Goal: Contribute content: Contribute content

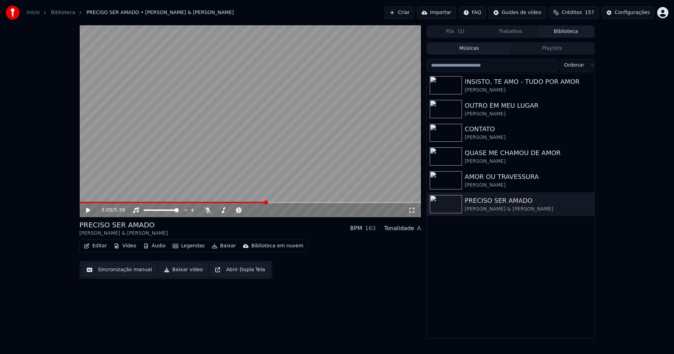
click at [27, 8] on div "Início Biblioteca PRECISO SER AMADO • [PERSON_NAME] & [PERSON_NAME]" at bounding box center [120, 13] width 228 height 14
click at [33, 12] on link "Início" at bounding box center [33, 12] width 13 height 7
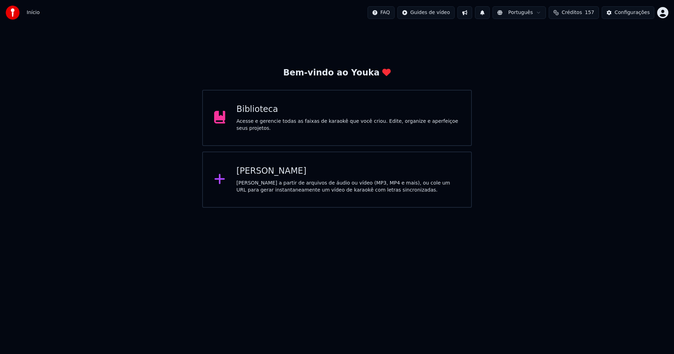
click at [261, 171] on div "[PERSON_NAME]" at bounding box center [349, 171] width 224 height 11
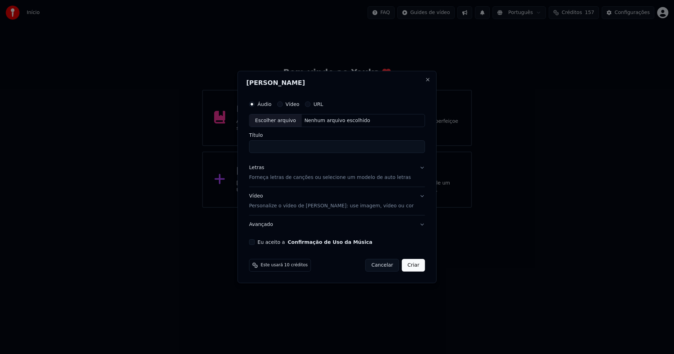
click at [283, 123] on div "Escolher arquivo" at bounding box center [276, 121] width 52 height 13
type input "**********"
click at [262, 169] on div "Letras" at bounding box center [256, 168] width 15 height 7
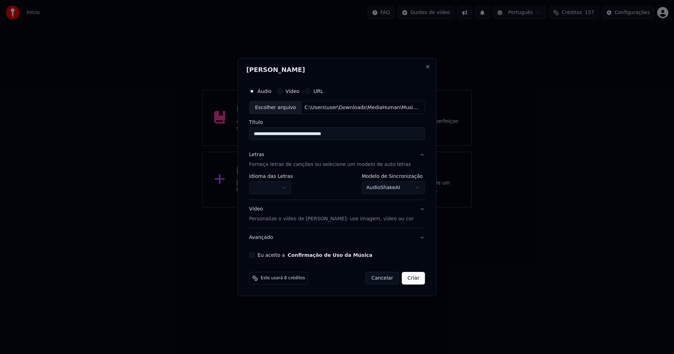
click at [274, 187] on body "**********" at bounding box center [337, 104] width 674 height 208
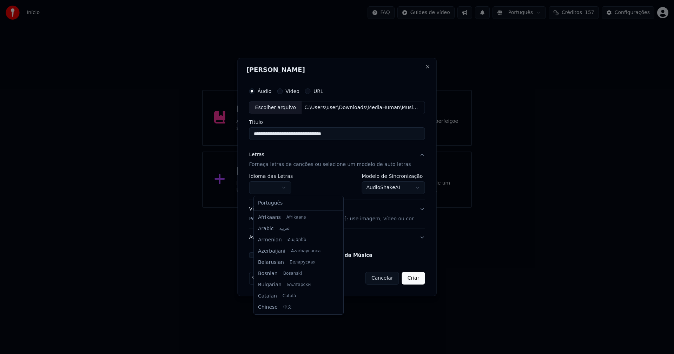
select select "**"
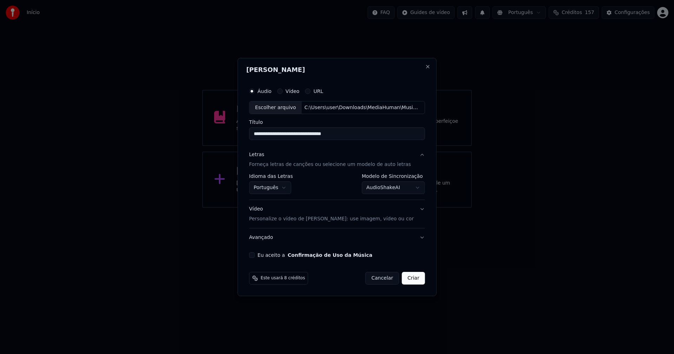
click at [399, 186] on body "**********" at bounding box center [337, 104] width 674 height 208
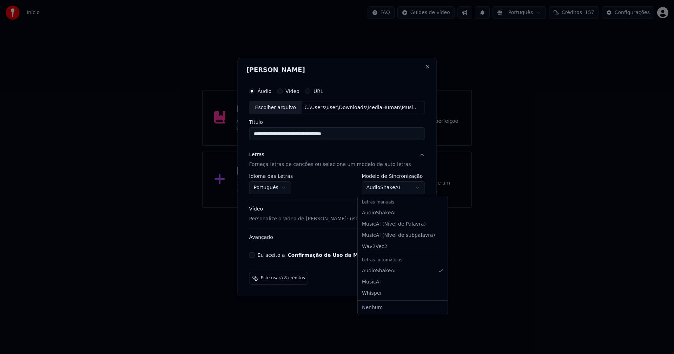
select select "**********"
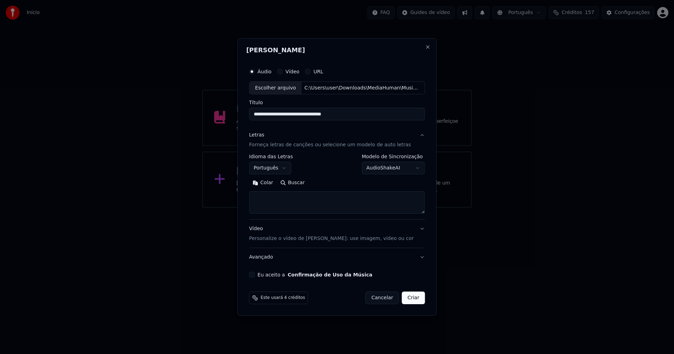
click at [271, 181] on button "Colar" at bounding box center [263, 183] width 28 height 11
click at [255, 276] on button "Eu aceito a Confirmação de Uso da Música" at bounding box center [252, 275] width 6 height 6
type textarea "**********"
drag, startPoint x: 310, startPoint y: 209, endPoint x: 250, endPoint y: 204, distance: 59.9
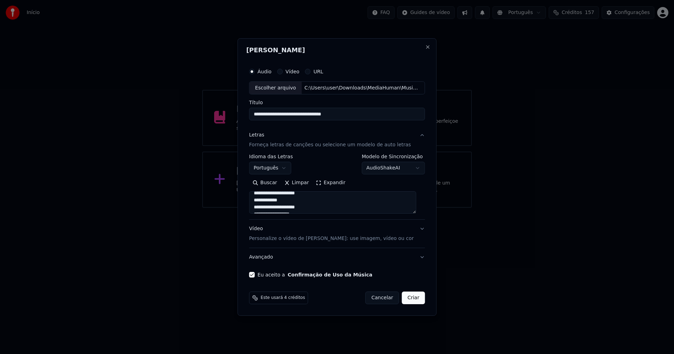
click at [250, 204] on div "**********" at bounding box center [337, 177] width 199 height 278
drag, startPoint x: 274, startPoint y: 200, endPoint x: 223, endPoint y: 110, distance: 103.7
click at [223, 110] on body "**********" at bounding box center [337, 104] width 674 height 208
drag, startPoint x: 279, startPoint y: 199, endPoint x: 275, endPoint y: 198, distance: 4.6
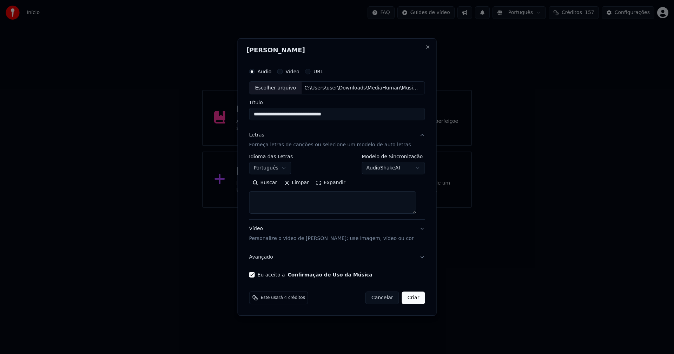
click at [280, 199] on textarea at bounding box center [332, 203] width 167 height 22
click at [425, 45] on button "Close" at bounding box center [428, 47] width 6 height 6
select select "**********"
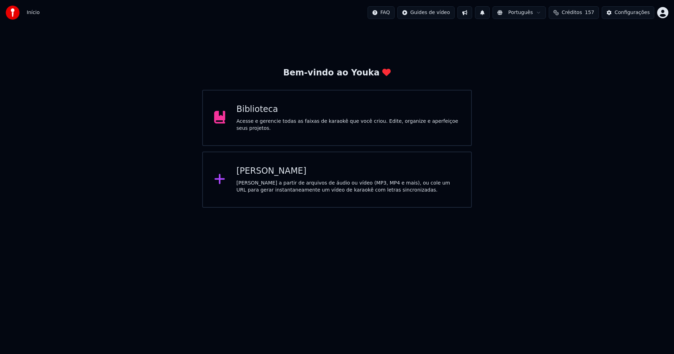
click at [262, 171] on div "[PERSON_NAME]" at bounding box center [349, 171] width 224 height 11
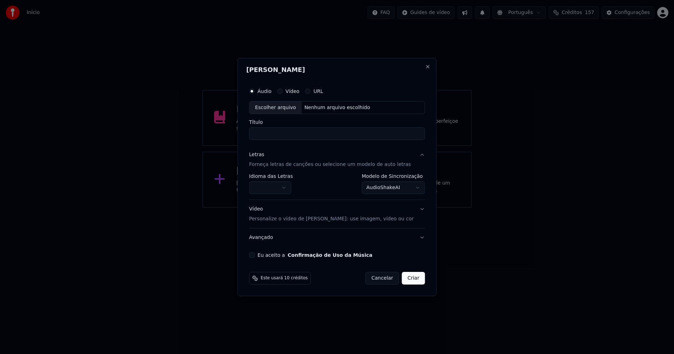
click at [295, 111] on div "Escolher arquivo" at bounding box center [276, 108] width 52 height 13
type input "**********"
click at [267, 188] on body "**********" at bounding box center [337, 104] width 674 height 208
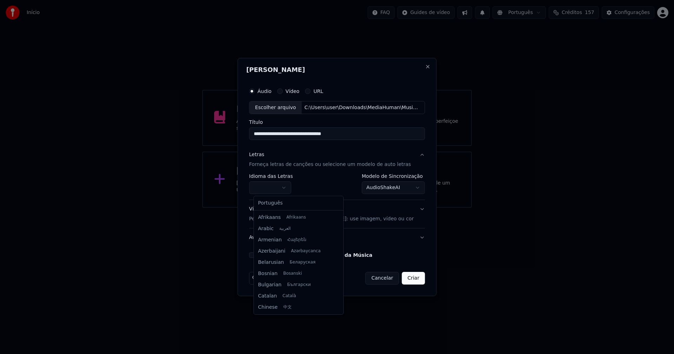
select select "**"
drag, startPoint x: 272, startPoint y: 204, endPoint x: 292, endPoint y: 201, distance: 20.3
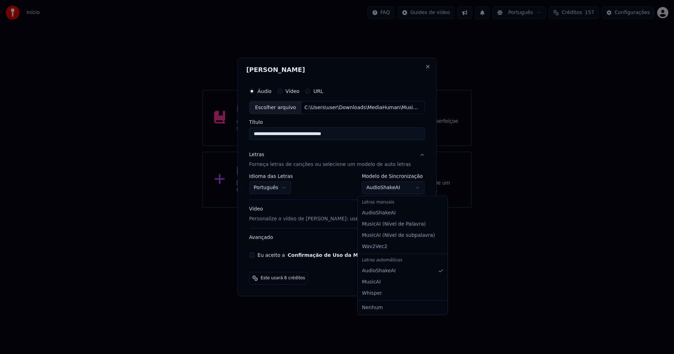
click at [386, 190] on body "**********" at bounding box center [337, 104] width 674 height 208
select select "**********"
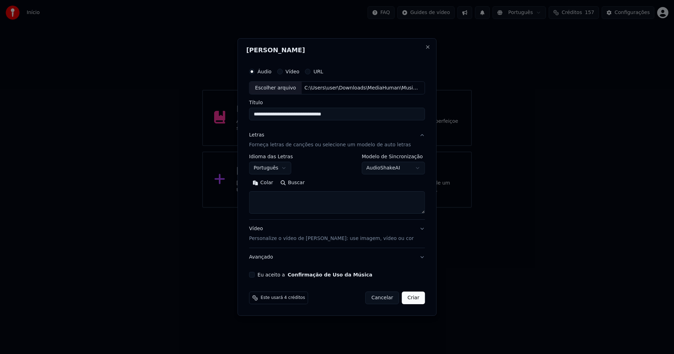
click at [268, 182] on button "Colar" at bounding box center [263, 183] width 28 height 11
click at [255, 273] on button "Eu aceito a Confirmação de Uso da Música" at bounding box center [252, 275] width 6 height 6
click at [412, 304] on button "Criar" at bounding box center [413, 298] width 23 height 13
type textarea "**********"
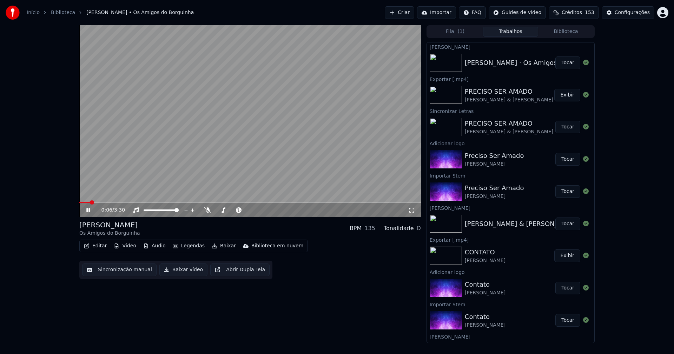
click at [156, 247] on button "Áudio" at bounding box center [154, 246] width 28 height 10
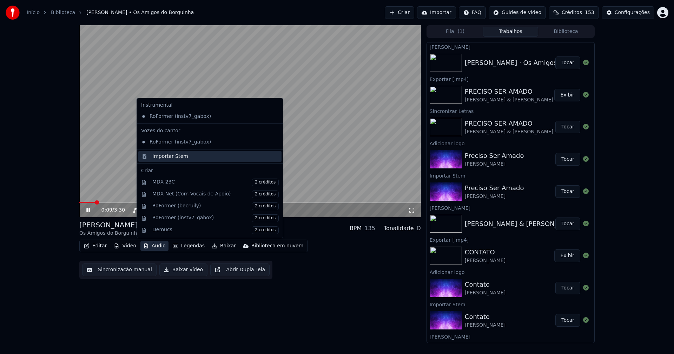
click at [162, 156] on div "Importar Stem" at bounding box center [170, 156] width 36 height 7
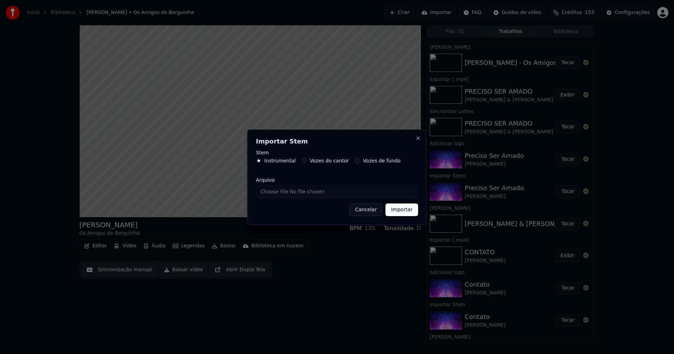
click at [283, 191] on input "Arquivo" at bounding box center [337, 191] width 162 height 13
type input "**********"
click at [404, 212] on button "Importar" at bounding box center [402, 210] width 33 height 13
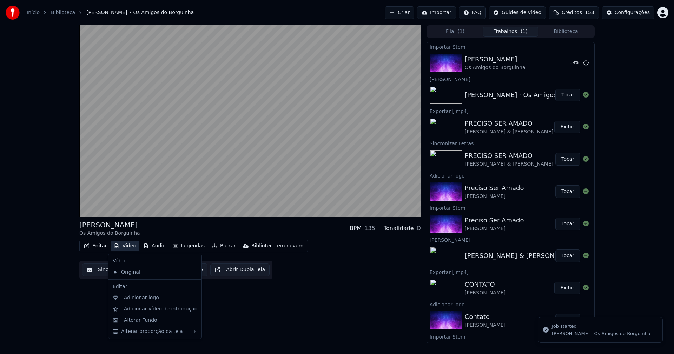
click at [128, 247] on button "Vídeo" at bounding box center [125, 246] width 28 height 10
click at [143, 299] on div "Adicionar logo" at bounding box center [141, 298] width 35 height 7
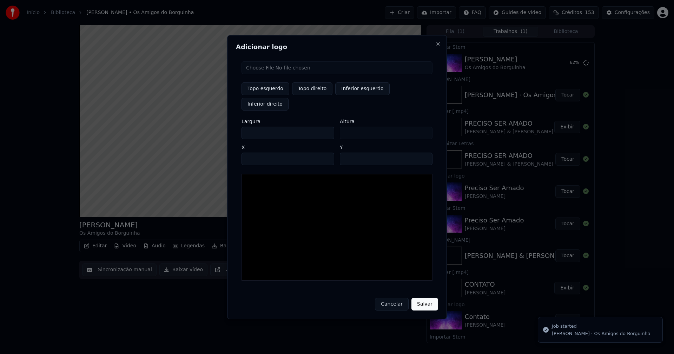
click at [263, 74] on input "file" at bounding box center [337, 67] width 191 height 13
type input "**********"
drag, startPoint x: 313, startPoint y: 98, endPoint x: 294, endPoint y: 100, distance: 19.4
click at [313, 95] on button "Topo direito" at bounding box center [312, 89] width 40 height 13
type input "****"
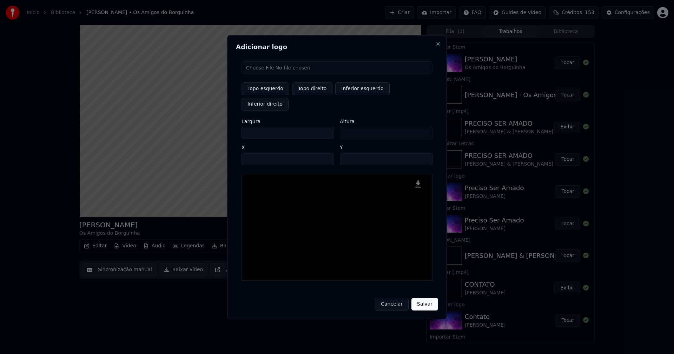
drag, startPoint x: 253, startPoint y: 125, endPoint x: 231, endPoint y: 128, distance: 22.6
click at [231, 128] on div "Adicionar logo Topo esquerdo Topo direito Inferior esquerdo Inferior direito La…" at bounding box center [337, 177] width 220 height 285
type input "**"
type input "***"
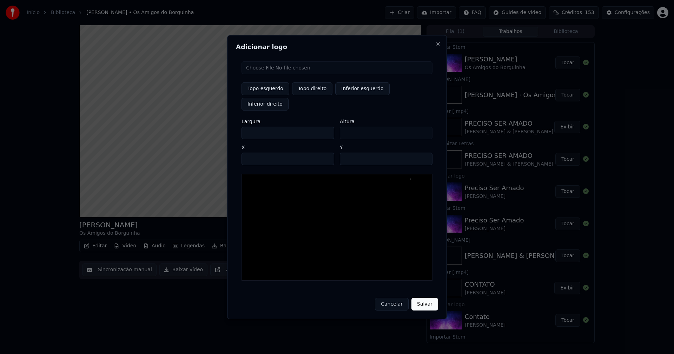
type input "***"
click at [256, 153] on input "****" at bounding box center [288, 159] width 93 height 13
type input "****"
click at [347, 153] on input "**" at bounding box center [386, 159] width 93 height 13
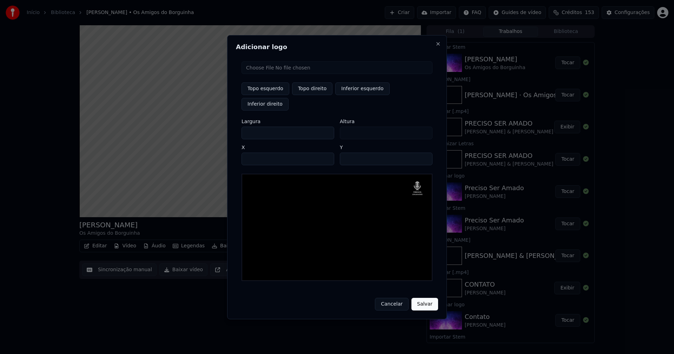
type input "**"
click at [424, 298] on button "Salvar" at bounding box center [425, 304] width 27 height 13
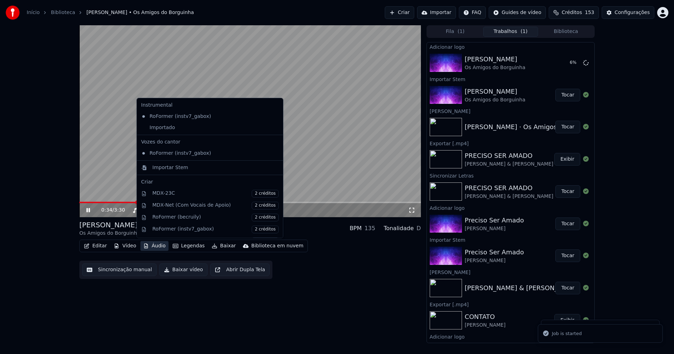
click at [152, 248] on button "Áudio" at bounding box center [154, 246] width 28 height 10
click at [144, 127] on div "Importado" at bounding box center [204, 127] width 133 height 11
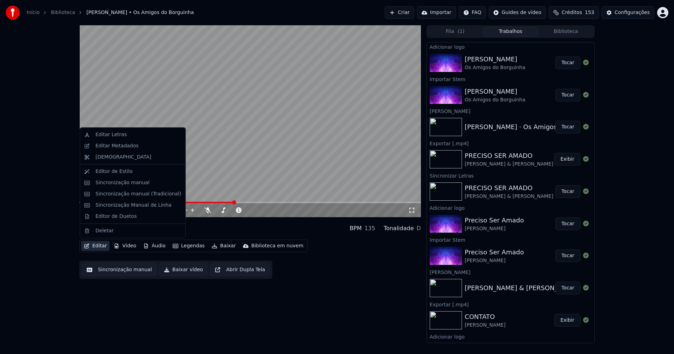
click at [99, 247] on button "Editar" at bounding box center [95, 246] width 28 height 10
click at [121, 193] on div "Sincronização manual (Tradicional)" at bounding box center [139, 194] width 86 height 7
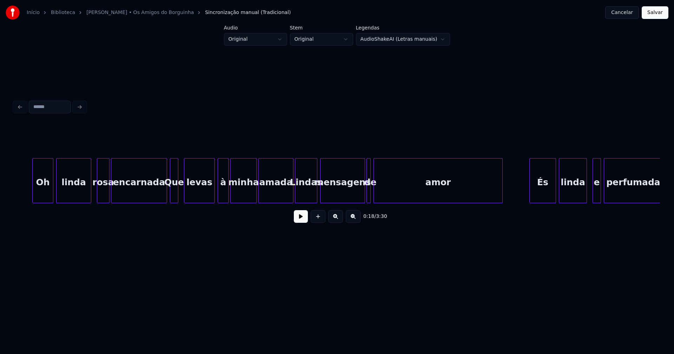
scroll to position [0, 3262]
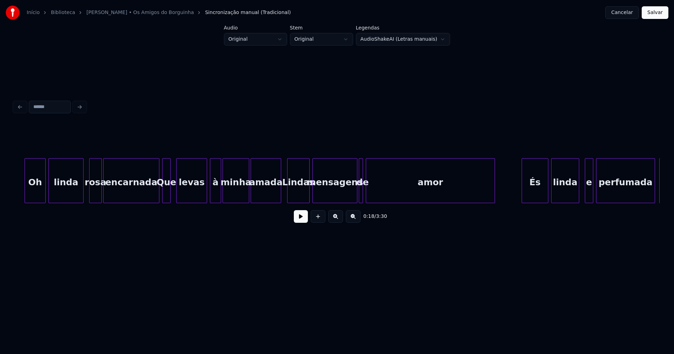
click at [280, 199] on div at bounding box center [280, 181] width 2 height 44
click at [155, 201] on div "Oh [PERSON_NAME] encarnada Que levas à minha amada [PERSON_NAME] mensagens de a…" at bounding box center [337, 180] width 646 height 45
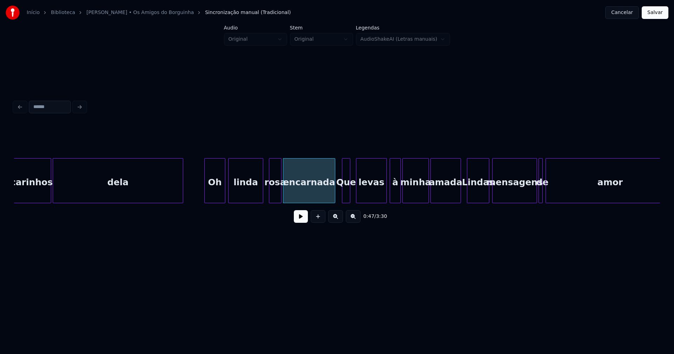
scroll to position [0, 3090]
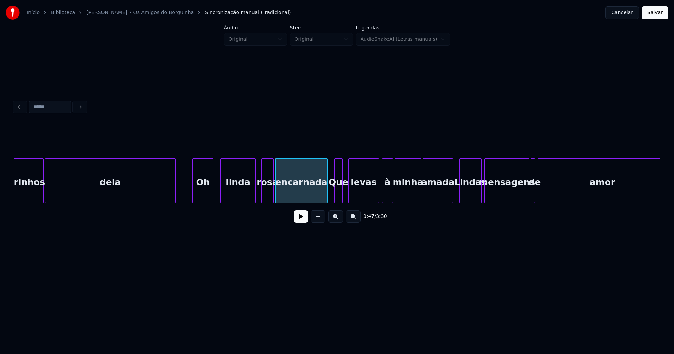
click at [200, 197] on div "Oh" at bounding box center [203, 183] width 20 height 48
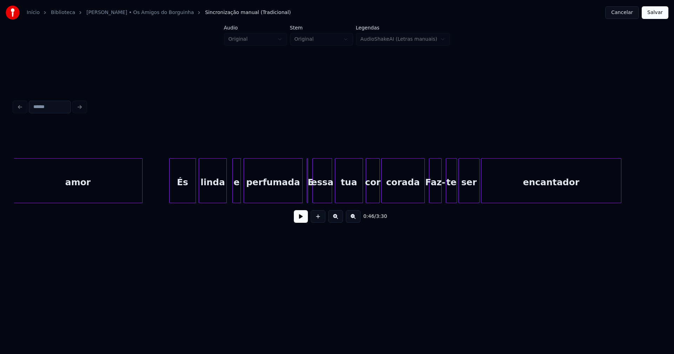
scroll to position [0, 3663]
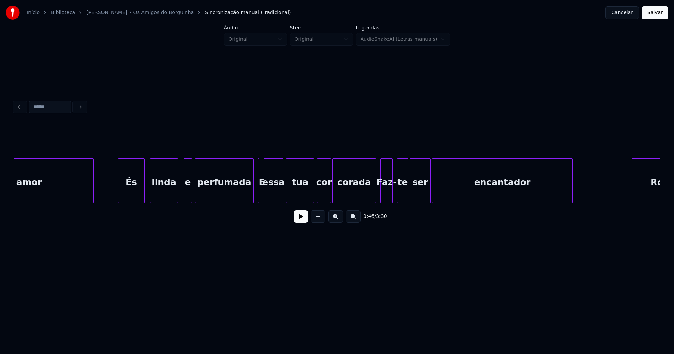
click at [131, 199] on div "És" at bounding box center [131, 183] width 26 height 48
drag, startPoint x: 108, startPoint y: 195, endPoint x: 160, endPoint y: 201, distance: 52.0
click at [301, 220] on button at bounding box center [301, 216] width 14 height 13
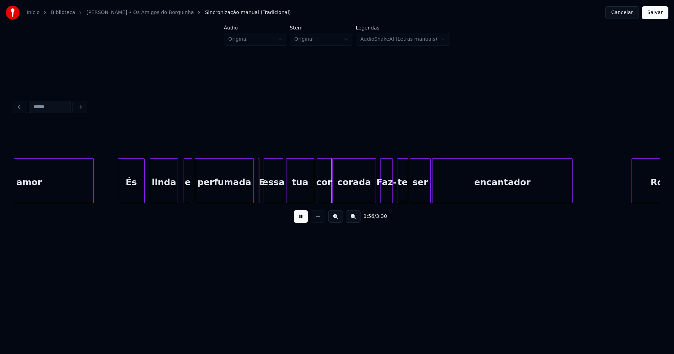
click at [308, 222] on button at bounding box center [301, 216] width 14 height 13
click at [263, 200] on div "E" at bounding box center [260, 180] width 5 height 45
click at [371, 195] on div at bounding box center [370, 181] width 2 height 44
click at [303, 219] on button at bounding box center [301, 216] width 14 height 13
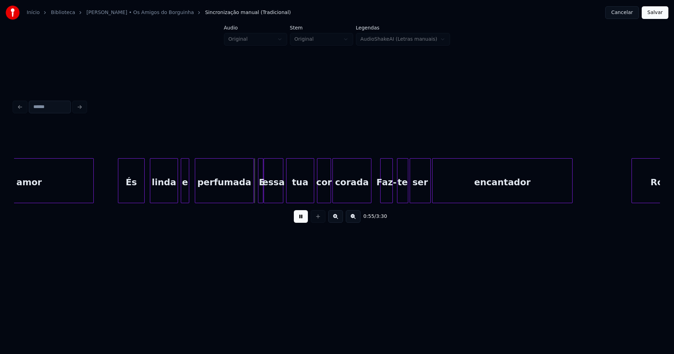
click at [185, 194] on div "e" at bounding box center [185, 183] width 8 height 48
click at [303, 220] on button at bounding box center [301, 216] width 14 height 13
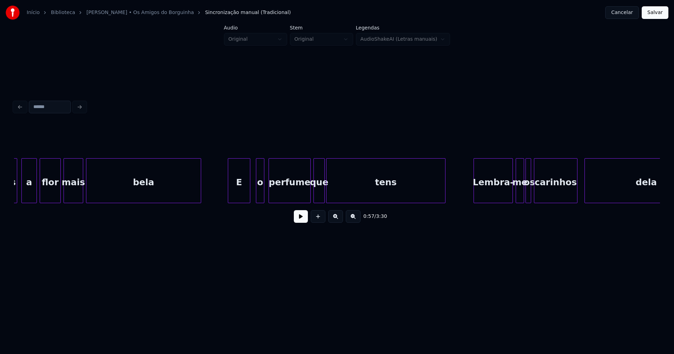
scroll to position [0, 5565]
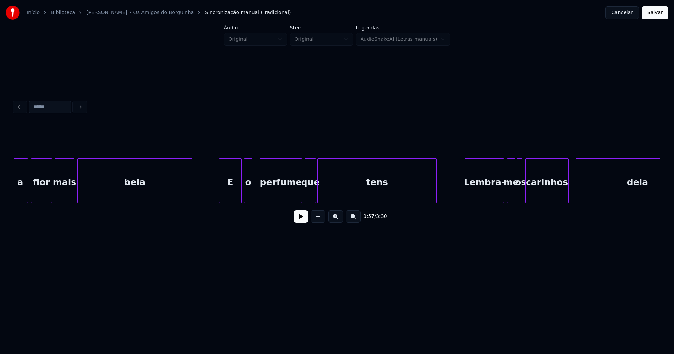
click at [248, 196] on div "o" at bounding box center [248, 183] width 8 height 48
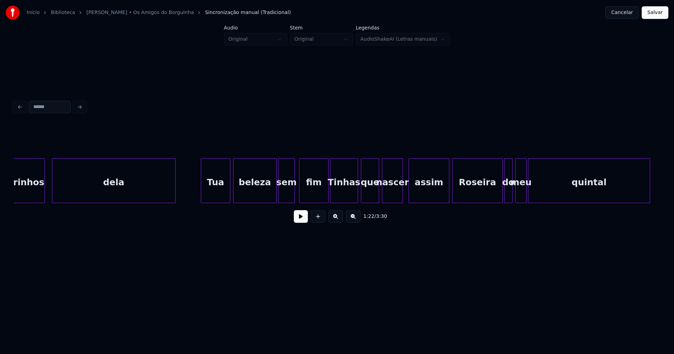
scroll to position [0, 6114]
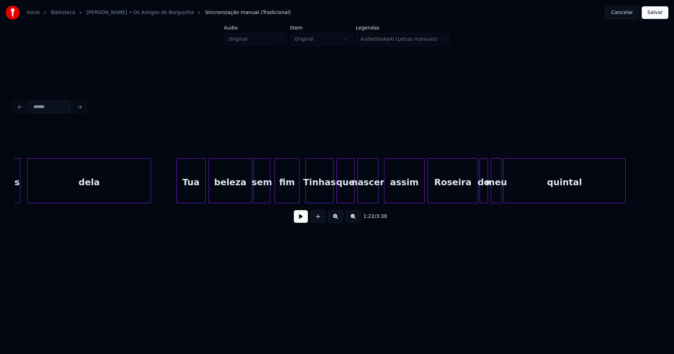
click at [298, 197] on div at bounding box center [298, 181] width 2 height 44
click at [420, 196] on div at bounding box center [421, 181] width 2 height 44
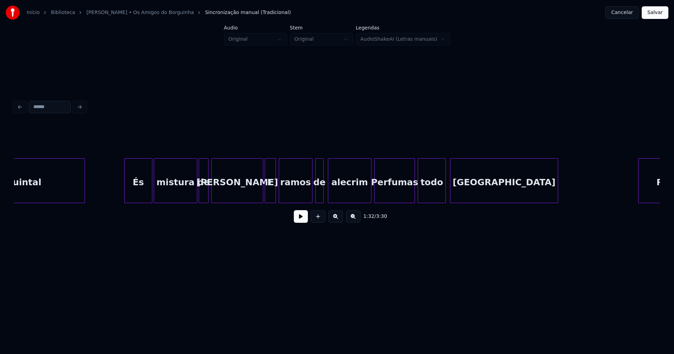
scroll to position [0, 6663]
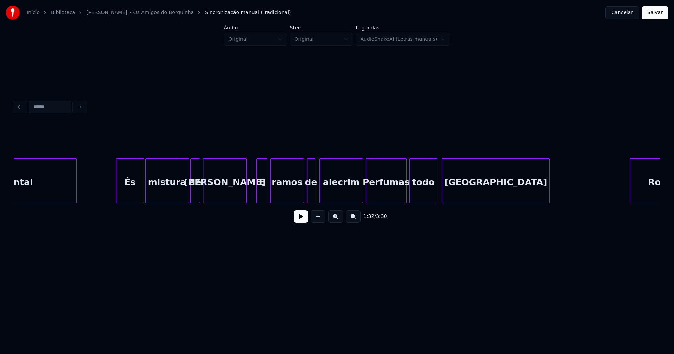
click at [246, 197] on div at bounding box center [245, 181] width 2 height 44
click at [256, 198] on div "E" at bounding box center [258, 183] width 11 height 48
click at [359, 195] on div at bounding box center [359, 181] width 2 height 44
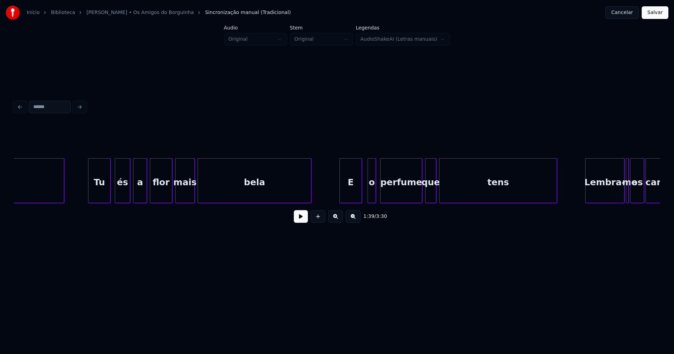
scroll to position [0, 8507]
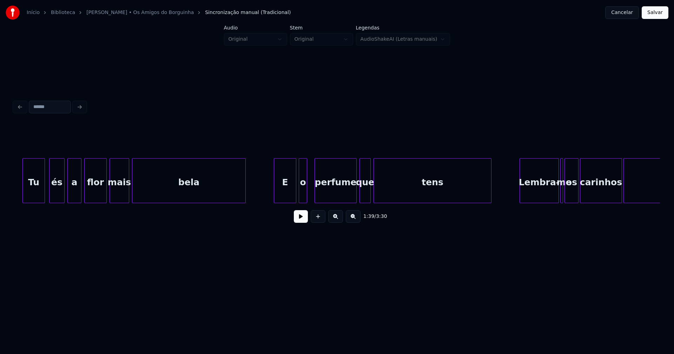
click at [303, 196] on div "o" at bounding box center [303, 183] width 8 height 48
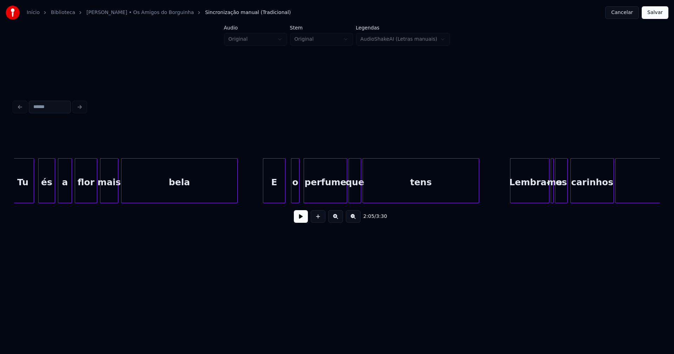
scroll to position [0, 11523]
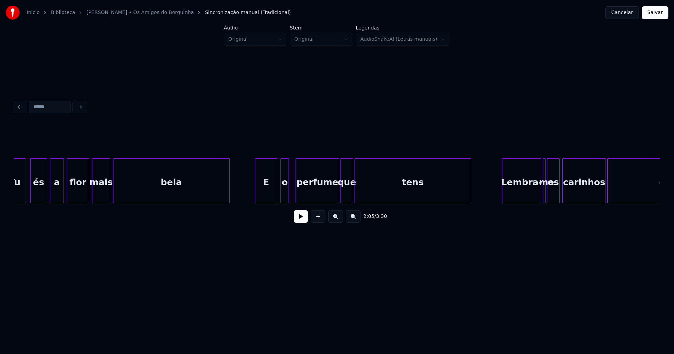
click at [285, 197] on div "o" at bounding box center [285, 183] width 8 height 48
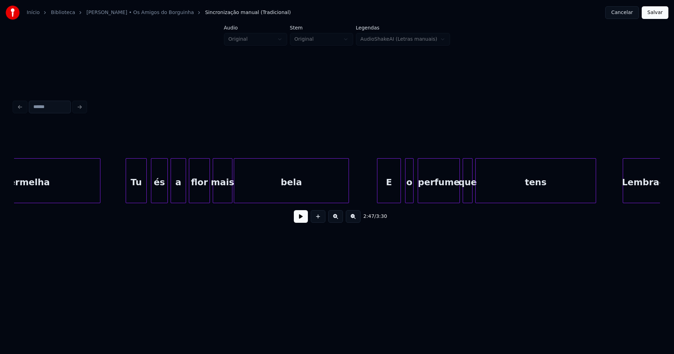
scroll to position [0, 13474]
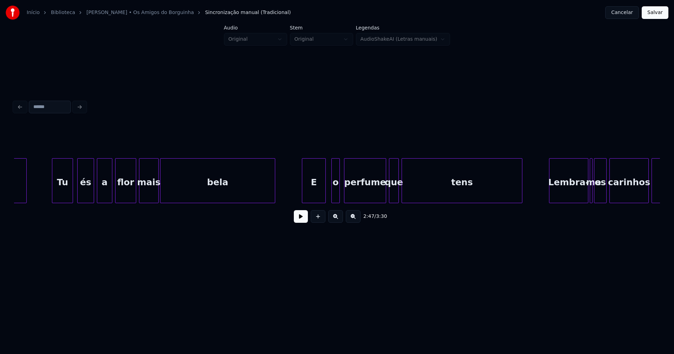
click at [319, 195] on div "E" at bounding box center [313, 183] width 23 height 48
click at [331, 198] on div "o" at bounding box center [332, 183] width 8 height 48
click at [371, 196] on div "perfume" at bounding box center [362, 183] width 41 height 48
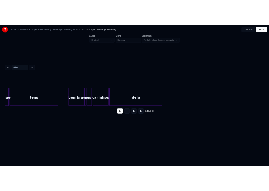
scroll to position [0, 13859]
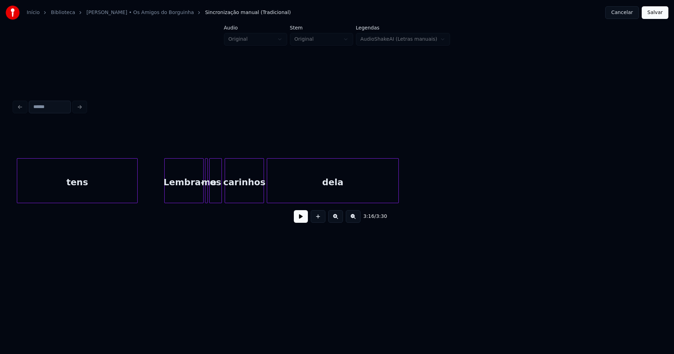
click at [657, 12] on button "Salvar" at bounding box center [655, 12] width 27 height 13
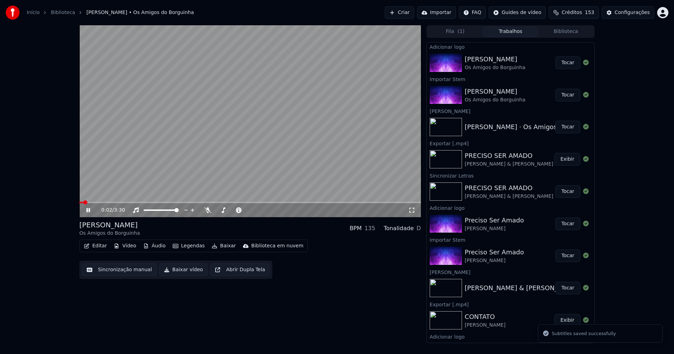
drag, startPoint x: 91, startPoint y: 210, endPoint x: 100, endPoint y: 244, distance: 35.8
click at [91, 210] on icon at bounding box center [93, 211] width 17 height 6
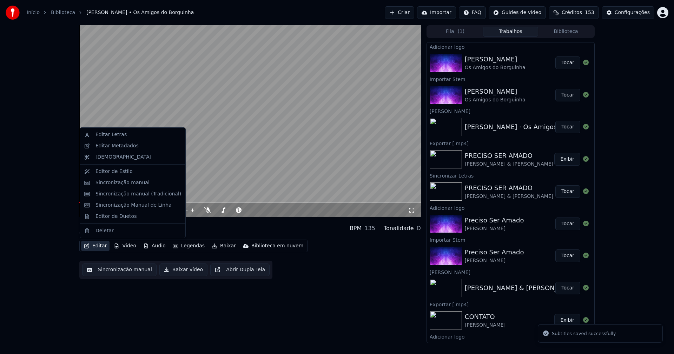
click at [102, 245] on button "Editar" at bounding box center [95, 246] width 28 height 10
click at [116, 148] on div "Editar Metadados" at bounding box center [117, 146] width 43 height 7
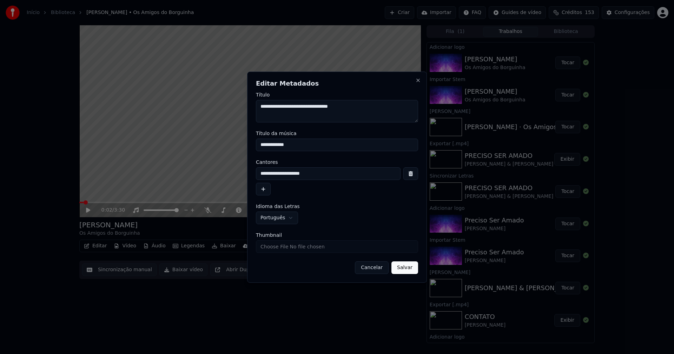
drag, startPoint x: 294, startPoint y: 145, endPoint x: 195, endPoint y: 145, distance: 99.1
click at [195, 145] on body "Início Biblioteca [PERSON_NAME] • Os Amigos do Borguinha Criar Importar FAQ Gui…" at bounding box center [337, 177] width 674 height 354
type input "**********"
click at [273, 249] on input "Thumbnail" at bounding box center [337, 247] width 162 height 13
type input "**********"
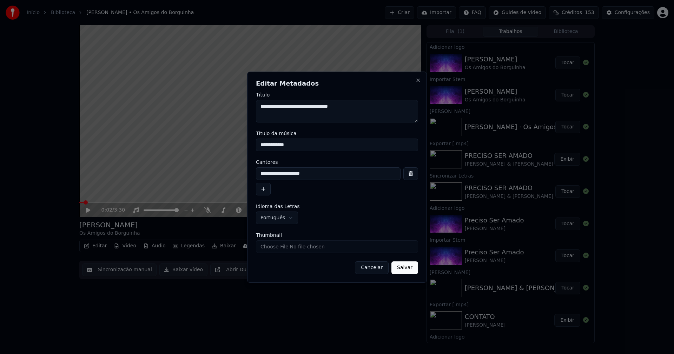
click at [404, 271] on button "Salvar" at bounding box center [405, 268] width 27 height 13
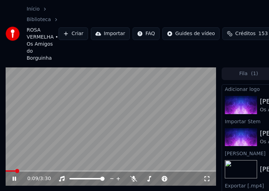
click at [13, 179] on icon at bounding box center [15, 179] width 4 height 4
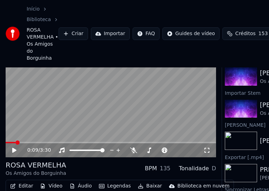
scroll to position [61, 0]
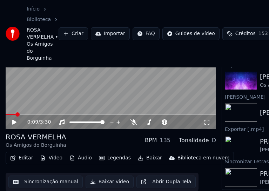
click at [26, 153] on button "Editar" at bounding box center [21, 158] width 28 height 10
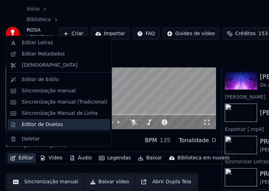
click at [35, 126] on div "Editor de Duetos" at bounding box center [42, 124] width 41 height 7
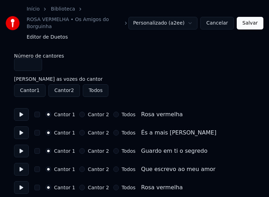
click at [113, 112] on button "Todos" at bounding box center [116, 115] width 6 height 6
click at [113, 130] on button "Todos" at bounding box center [116, 133] width 6 height 6
click at [113, 148] on button "Todos" at bounding box center [116, 151] width 6 height 6
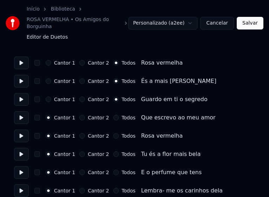
scroll to position [70, 0]
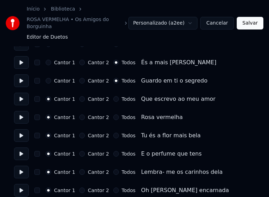
click at [113, 96] on button "Todos" at bounding box center [116, 99] width 6 height 6
click at [113, 115] on button "Todos" at bounding box center [116, 118] width 6 height 6
click at [113, 133] on button "Todos" at bounding box center [116, 136] width 6 height 6
click at [113, 151] on button "Todos" at bounding box center [116, 154] width 6 height 6
click at [113, 169] on button "Todos" at bounding box center [116, 172] width 6 height 6
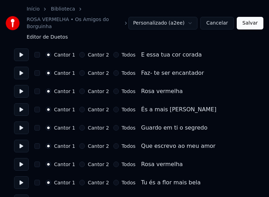
scroll to position [281, 0]
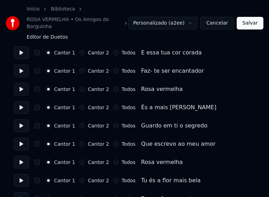
click at [113, 86] on button "Todos" at bounding box center [116, 89] width 6 height 6
click at [113, 105] on button "Todos" at bounding box center [116, 108] width 6 height 6
click at [113, 123] on button "Todos" at bounding box center [116, 126] width 6 height 6
click at [113, 141] on button "Todos" at bounding box center [116, 144] width 6 height 6
click at [113, 159] on button "Todos" at bounding box center [116, 162] width 6 height 6
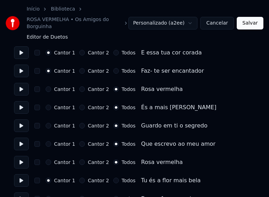
click at [113, 178] on button "Todos" at bounding box center [116, 181] width 6 height 6
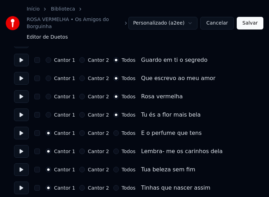
scroll to position [351, 0]
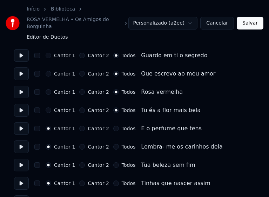
click at [113, 126] on button "Todos" at bounding box center [116, 129] width 6 height 6
click at [113, 144] on button "Todos" at bounding box center [116, 147] width 6 height 6
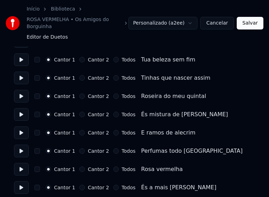
scroll to position [492, 0]
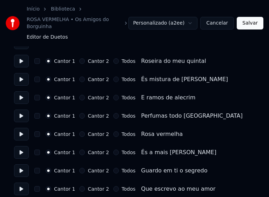
click at [113, 131] on button "Todos" at bounding box center [116, 134] width 6 height 6
click at [113, 150] on button "Todos" at bounding box center [116, 153] width 6 height 6
click at [113, 168] on button "Todos" at bounding box center [116, 171] width 6 height 6
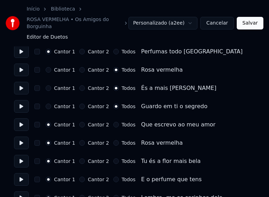
scroll to position [562, 0]
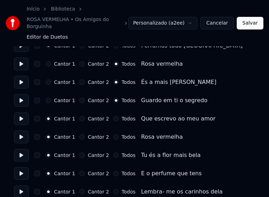
click at [113, 116] on button "Todos" at bounding box center [116, 119] width 6 height 6
click at [113, 134] on button "Todos" at bounding box center [116, 137] width 6 height 6
click at [113, 152] on button "Todos" at bounding box center [116, 155] width 6 height 6
click at [113, 171] on button "Todos" at bounding box center [116, 174] width 6 height 6
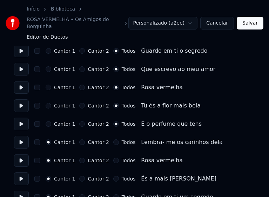
scroll to position [632, 0]
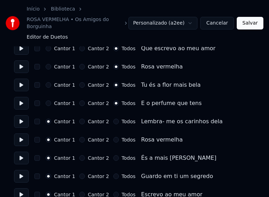
click at [113, 119] on button "Todos" at bounding box center [116, 122] width 6 height 6
click at [113, 137] on button "Todos" at bounding box center [116, 140] width 6 height 6
drag, startPoint x: 112, startPoint y: 150, endPoint x: 111, endPoint y: 165, distance: 14.4
click at [113, 155] on button "Todos" at bounding box center [116, 158] width 6 height 6
click at [113, 174] on button "Todos" at bounding box center [116, 177] width 6 height 6
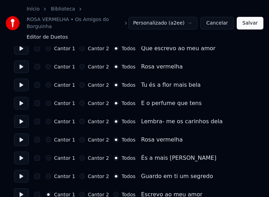
click at [113, 192] on button "Todos" at bounding box center [116, 195] width 6 height 6
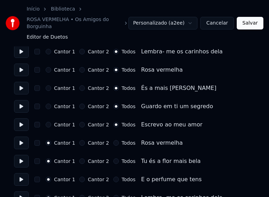
scroll to position [702, 0]
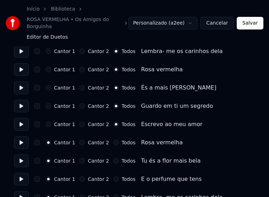
click at [113, 140] on button "Todos" at bounding box center [116, 143] width 6 height 6
click at [113, 158] on button "Todos" at bounding box center [116, 161] width 6 height 6
drag, startPoint x: 111, startPoint y: 172, endPoint x: 111, endPoint y: 184, distance: 11.2
click at [113, 176] on button "Todos" at bounding box center [116, 179] width 6 height 6
click at [113, 195] on button "Todos" at bounding box center [116, 198] width 6 height 6
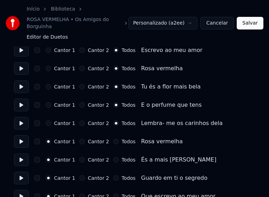
scroll to position [808, 0]
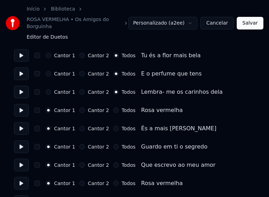
click at [113, 107] on button "Todos" at bounding box center [116, 110] width 6 height 6
drag, startPoint x: 111, startPoint y: 122, endPoint x: 113, endPoint y: 137, distance: 15.0
click at [113, 126] on button "Todos" at bounding box center [116, 129] width 6 height 6
click at [113, 144] on button "Todos" at bounding box center [116, 147] width 6 height 6
click at [113, 162] on button "Todos" at bounding box center [116, 165] width 6 height 6
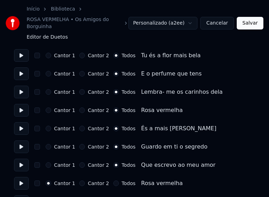
click at [113, 181] on button "Todos" at bounding box center [116, 184] width 6 height 6
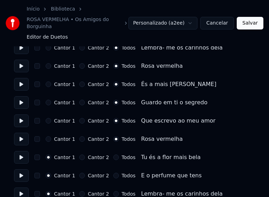
scroll to position [855, 0]
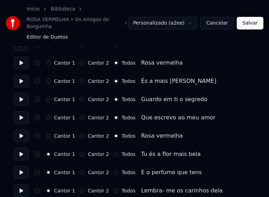
click at [113, 151] on button "Todos" at bounding box center [116, 154] width 6 height 6
click at [113, 170] on button "Todos" at bounding box center [116, 173] width 6 height 6
click at [113, 188] on button "Todos" at bounding box center [116, 191] width 6 height 6
drag, startPoint x: 250, startPoint y: 19, endPoint x: 105, endPoint y: 7, distance: 145.8
click at [250, 19] on button "Salvar" at bounding box center [250, 23] width 27 height 13
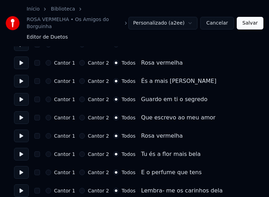
scroll to position [862, 0]
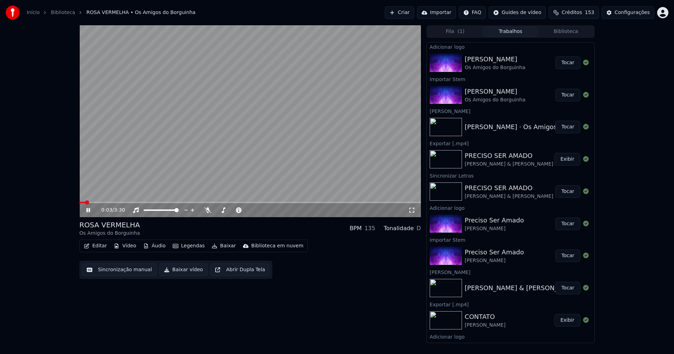
click at [410, 212] on icon at bounding box center [411, 211] width 7 height 6
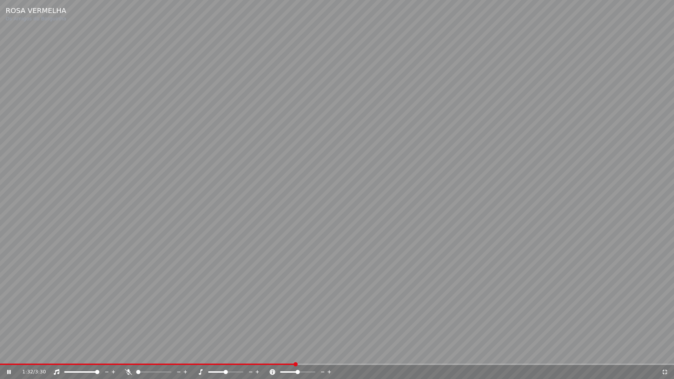
click at [665, 354] on icon at bounding box center [665, 373] width 7 height 6
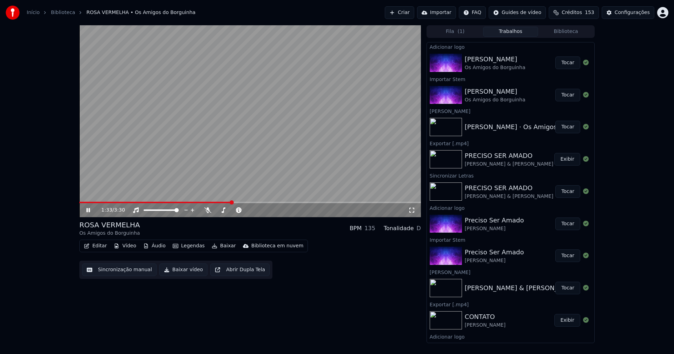
click at [89, 212] on icon at bounding box center [88, 210] width 4 height 4
click at [174, 273] on button "Baixar vídeo" at bounding box center [183, 270] width 48 height 13
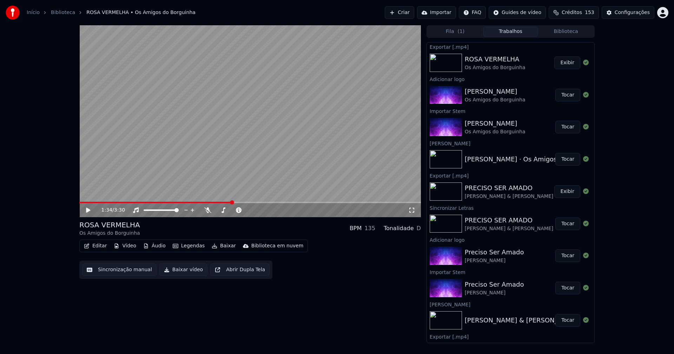
click at [92, 201] on video at bounding box center [250, 121] width 342 height 192
click at [90, 201] on video at bounding box center [250, 121] width 342 height 192
click at [88, 202] on span at bounding box center [158, 202] width 158 height 1
click at [89, 209] on icon at bounding box center [93, 211] width 17 height 6
click at [413, 209] on icon at bounding box center [411, 211] width 7 height 6
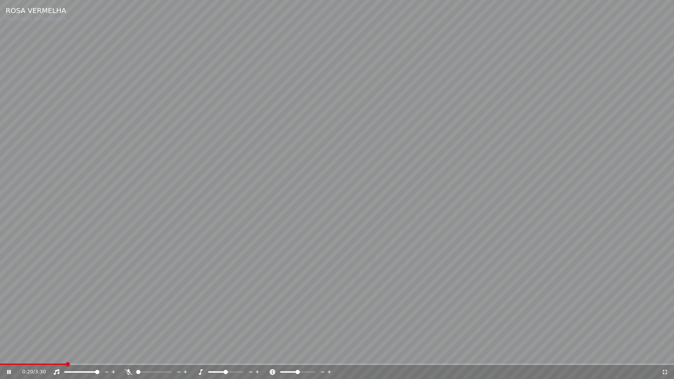
drag, startPoint x: 666, startPoint y: 372, endPoint x: 666, endPoint y: 354, distance: 18.3
click at [666, 354] on icon at bounding box center [665, 373] width 7 height 6
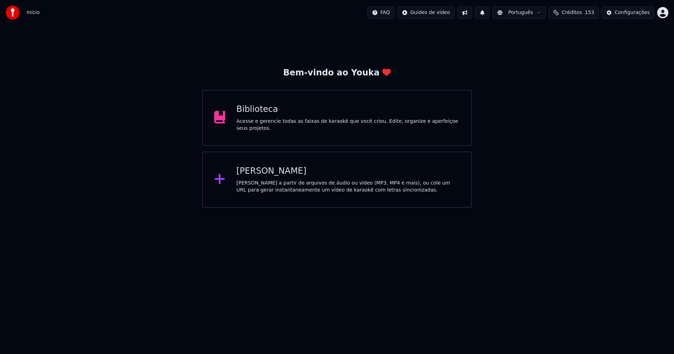
click at [272, 174] on div "[PERSON_NAME]" at bounding box center [349, 171] width 224 height 11
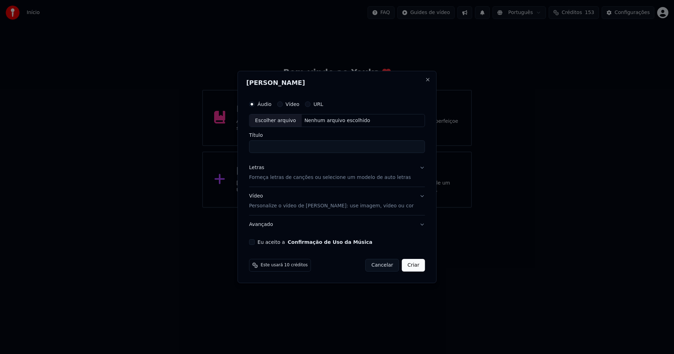
click at [285, 121] on div "Escolher arquivo" at bounding box center [276, 121] width 52 height 13
type input "**********"
click at [272, 148] on input "**********" at bounding box center [337, 147] width 176 height 13
click at [262, 169] on div "Letras" at bounding box center [256, 168] width 15 height 7
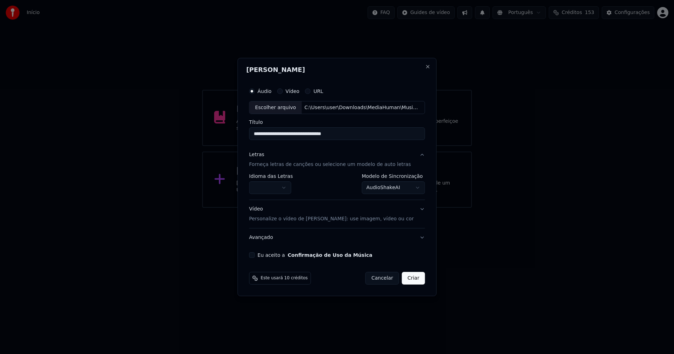
click at [273, 186] on body "**********" at bounding box center [337, 104] width 674 height 208
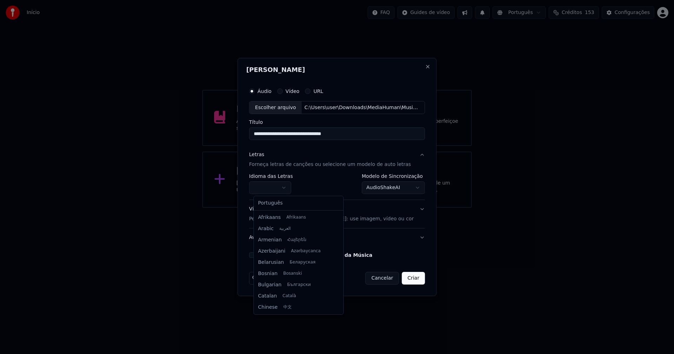
select select "**"
drag, startPoint x: 274, startPoint y: 204, endPoint x: 385, endPoint y: 189, distance: 112.0
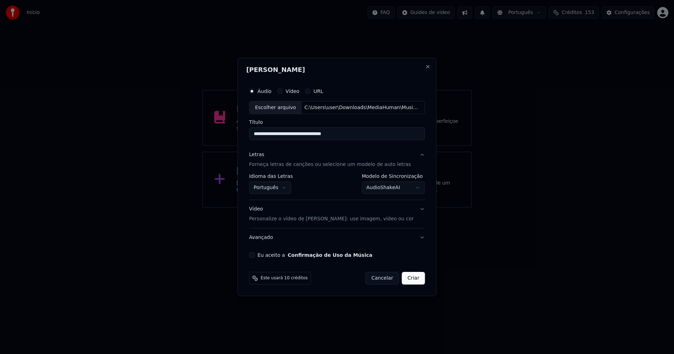
click at [394, 182] on body "**********" at bounding box center [337, 104] width 674 height 208
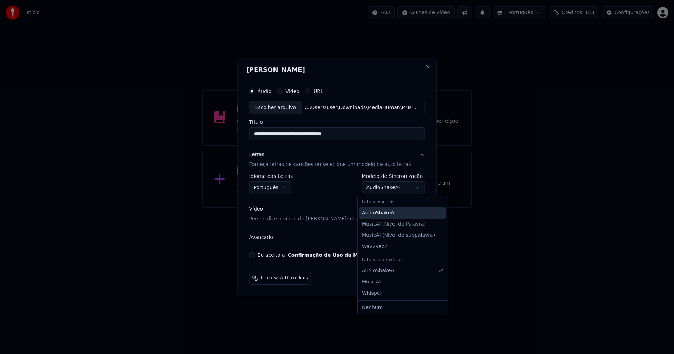
select select "**********"
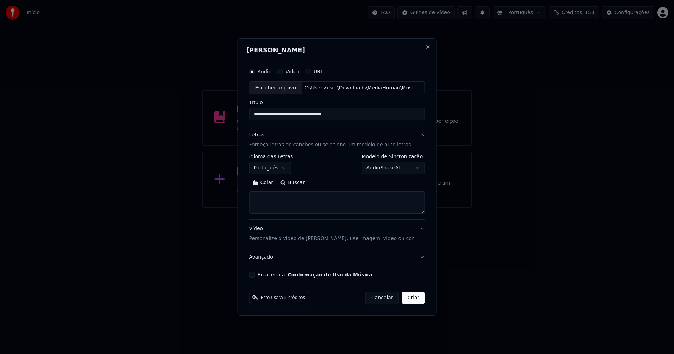
click at [270, 182] on button "Colar" at bounding box center [263, 183] width 28 height 11
click at [255, 276] on button "Eu aceito a Confirmação de Uso da Música" at bounding box center [252, 275] width 6 height 6
click at [408, 298] on button "Criar" at bounding box center [413, 298] width 23 height 13
type textarea "**********"
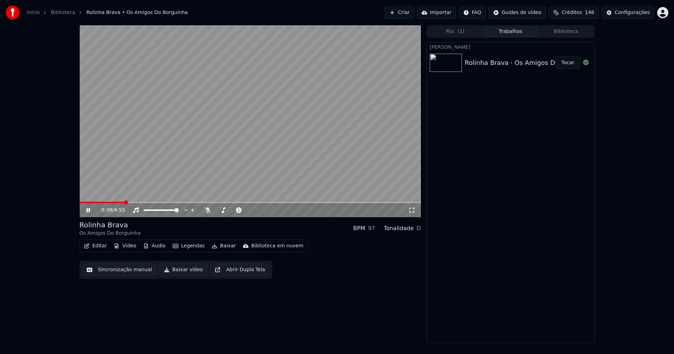
click at [87, 211] on icon at bounding box center [88, 210] width 4 height 4
click at [88, 211] on icon at bounding box center [88, 210] width 4 height 5
click at [155, 247] on button "Áudio" at bounding box center [154, 246] width 28 height 10
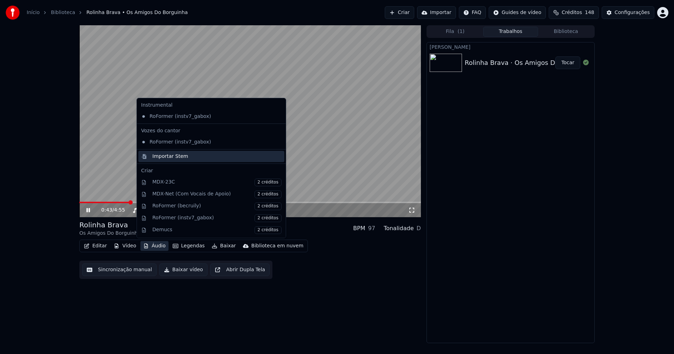
click at [158, 156] on div "Importar Stem" at bounding box center [170, 156] width 36 height 7
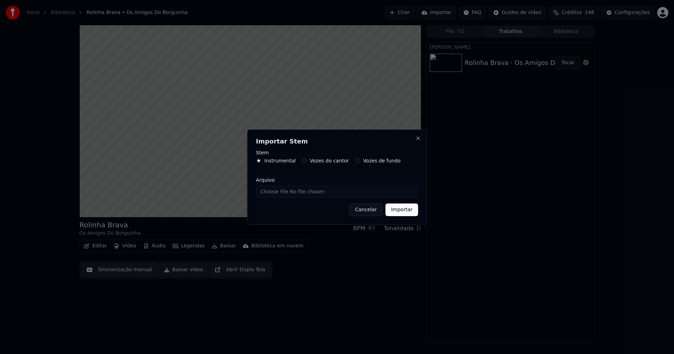
click at [287, 194] on input "Arquivo" at bounding box center [337, 191] width 162 height 13
type input "**********"
click at [400, 213] on button "Importar" at bounding box center [402, 210] width 33 height 13
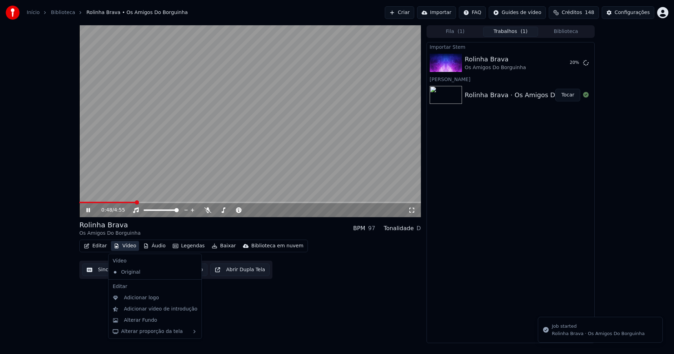
click at [121, 247] on button "Vídeo" at bounding box center [125, 246] width 28 height 10
click at [150, 298] on div "Adicionar logo" at bounding box center [141, 298] width 35 height 7
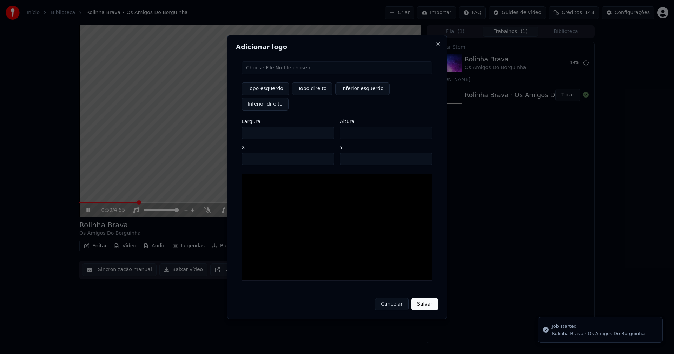
click at [257, 74] on input "file" at bounding box center [337, 67] width 191 height 13
type input "**********"
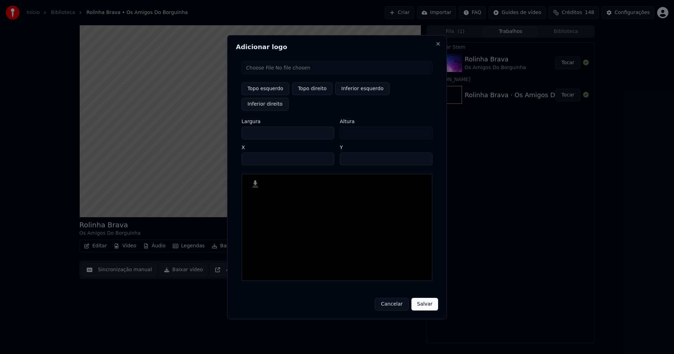
drag, startPoint x: 312, startPoint y: 98, endPoint x: 296, endPoint y: 103, distance: 16.2
click at [312, 95] on button "Topo direito" at bounding box center [312, 89] width 40 height 13
type input "****"
drag, startPoint x: 253, startPoint y: 126, endPoint x: 213, endPoint y: 132, distance: 40.5
click at [214, 132] on body "Início Biblioteca Rolinha Brava • Os Amigos Do Borguinha Criar Importar FAQ Gui…" at bounding box center [337, 177] width 674 height 354
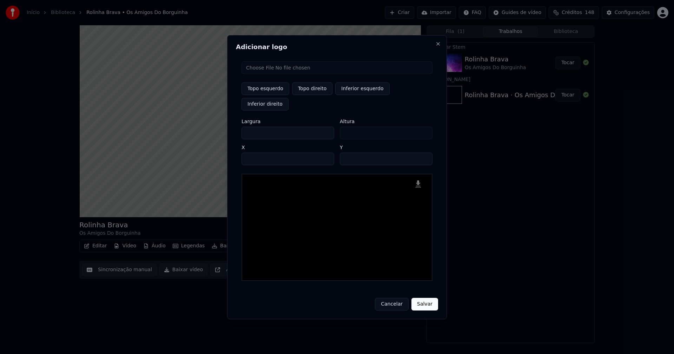
type input "**"
type input "***"
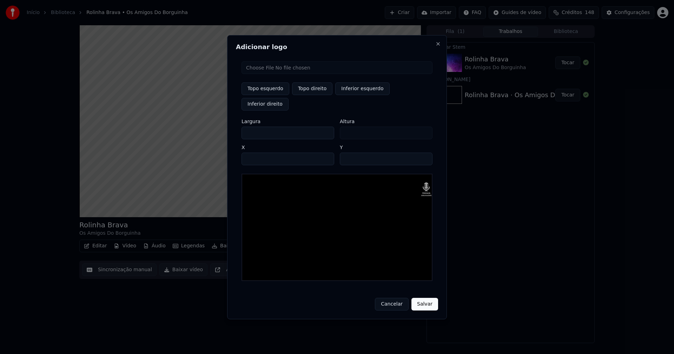
click at [347, 153] on input "**" at bounding box center [386, 159] width 93 height 13
type input "**"
click at [256, 153] on input "****" at bounding box center [288, 159] width 93 height 13
type input "****"
click at [420, 298] on button "Salvar" at bounding box center [425, 304] width 27 height 13
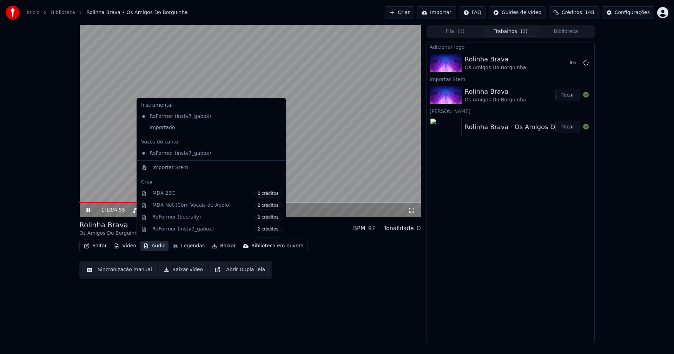
click at [153, 246] on button "Áudio" at bounding box center [154, 246] width 28 height 10
click at [143, 126] on div "Importado" at bounding box center [206, 127] width 136 height 11
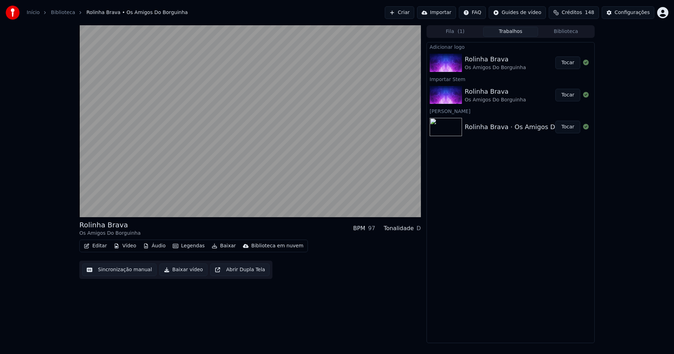
click at [100, 248] on button "Editar" at bounding box center [95, 246] width 28 height 10
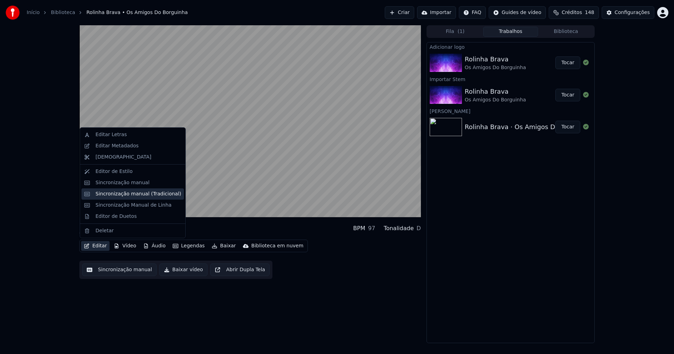
click at [119, 194] on div "Sincronização manual (Tradicional)" at bounding box center [139, 194] width 86 height 7
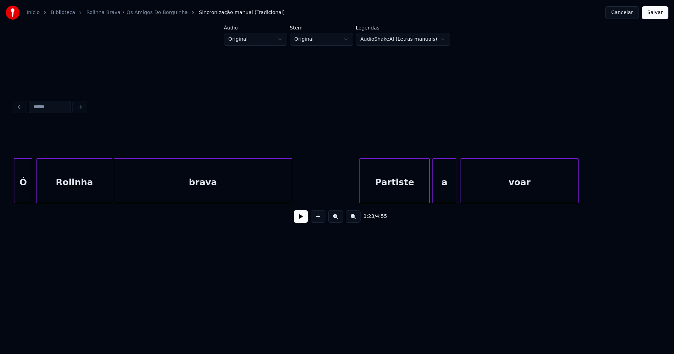
scroll to position [0, 1621]
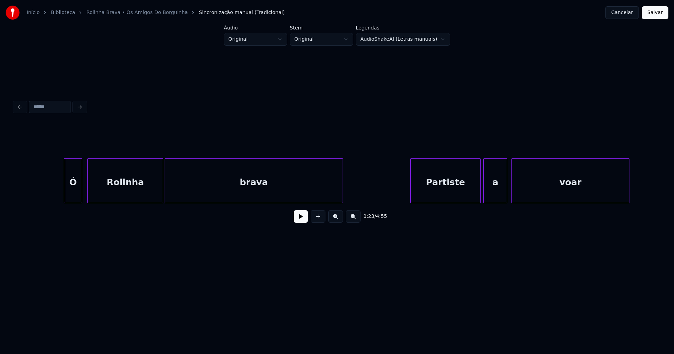
click at [76, 191] on div "Ó" at bounding box center [73, 183] width 18 height 48
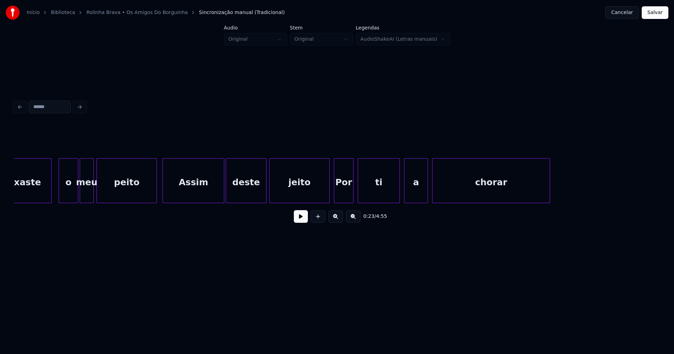
scroll to position [0, 2403]
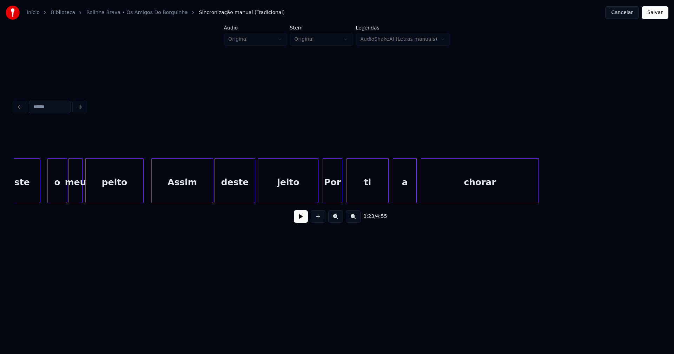
click at [143, 192] on div at bounding box center [142, 181] width 2 height 44
click at [157, 193] on div "Assim" at bounding box center [180, 183] width 61 height 48
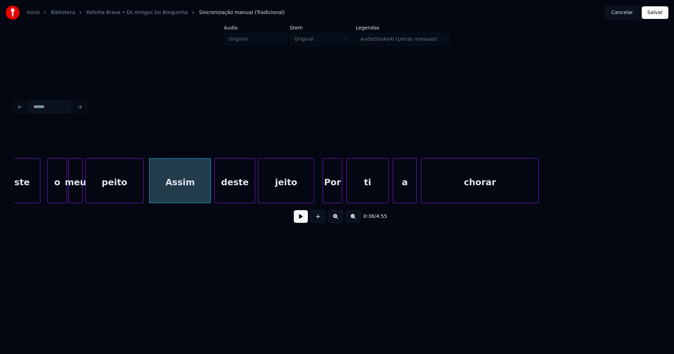
click at [314, 197] on div at bounding box center [313, 181] width 2 height 44
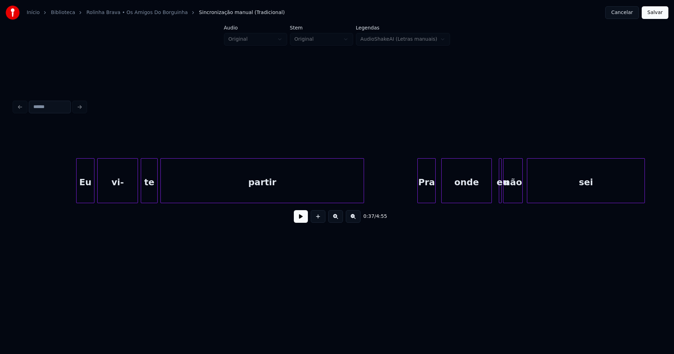
scroll to position [0, 3012]
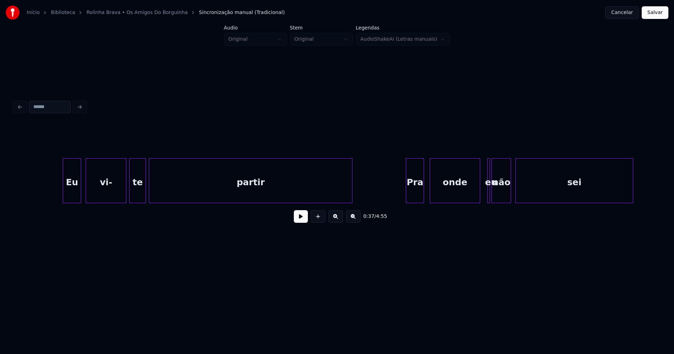
click at [73, 195] on div "Eu" at bounding box center [72, 183] width 18 height 48
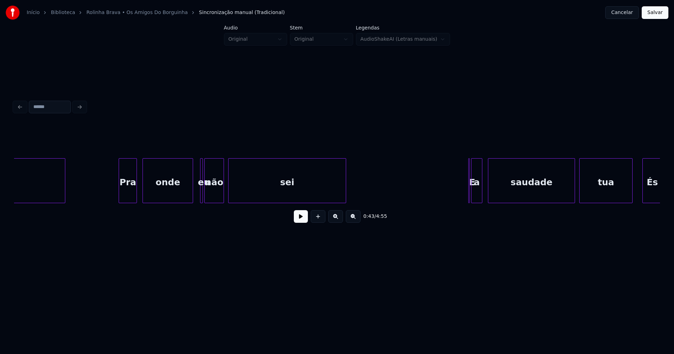
scroll to position [0, 3311]
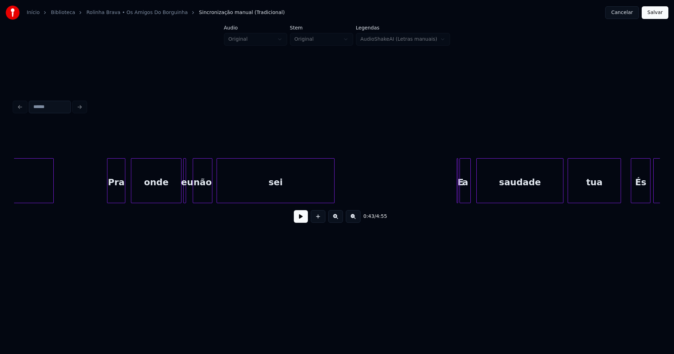
click at [183, 194] on div "eu" at bounding box center [184, 180] width 3 height 45
click at [190, 199] on div at bounding box center [190, 181] width 2 height 44
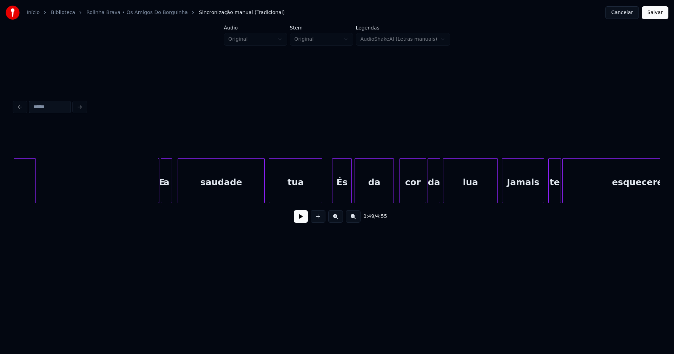
scroll to position [0, 3633]
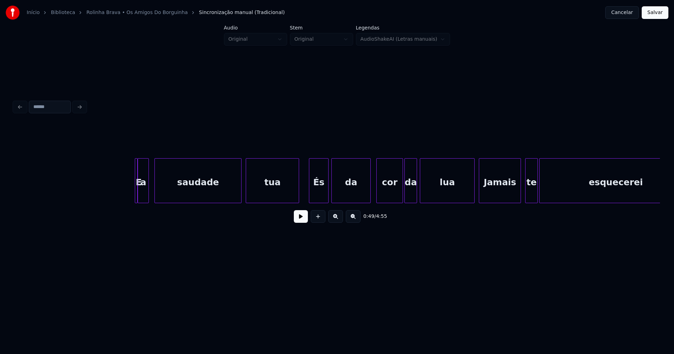
click at [136, 197] on div at bounding box center [136, 181] width 2 height 44
click at [132, 195] on div "E" at bounding box center [133, 180] width 3 height 45
click at [136, 198] on div at bounding box center [136, 181] width 2 height 44
click at [145, 198] on div "a" at bounding box center [146, 183] width 11 height 48
click at [138, 199] on div at bounding box center [139, 181] width 2 height 44
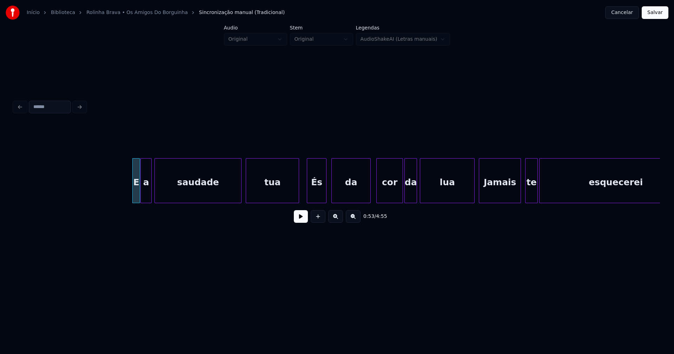
click at [320, 193] on div "És" at bounding box center [316, 183] width 19 height 48
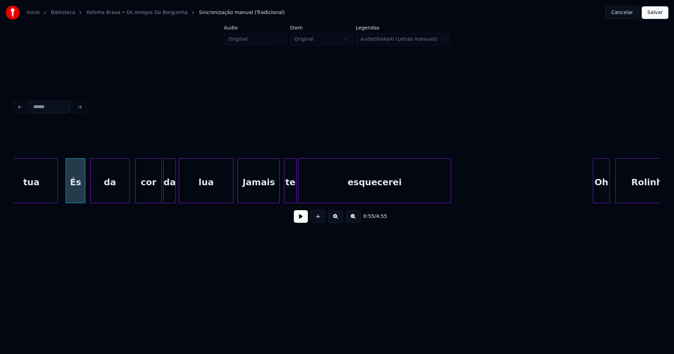
scroll to position [0, 3886]
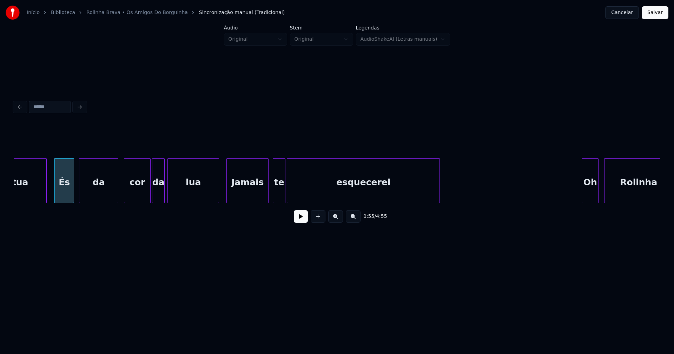
click at [219, 195] on div at bounding box center [218, 181] width 2 height 44
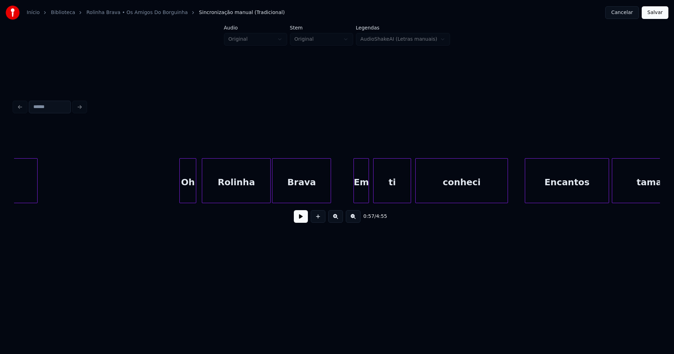
scroll to position [0, 4300]
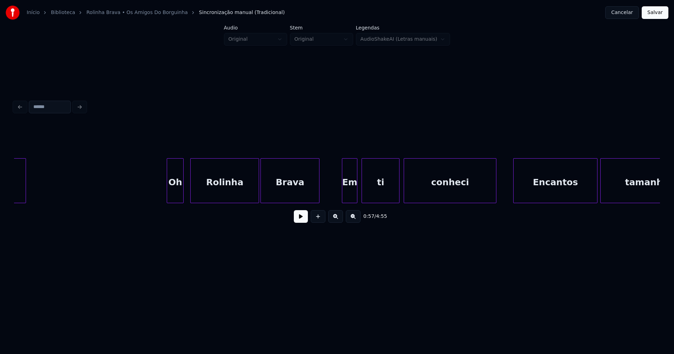
click at [172, 196] on div "Oh" at bounding box center [175, 183] width 16 height 48
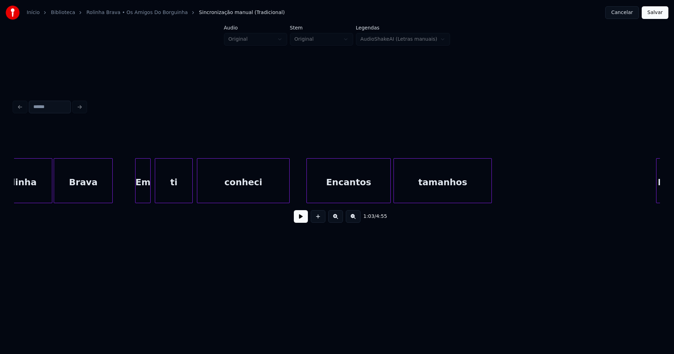
scroll to position [0, 4553]
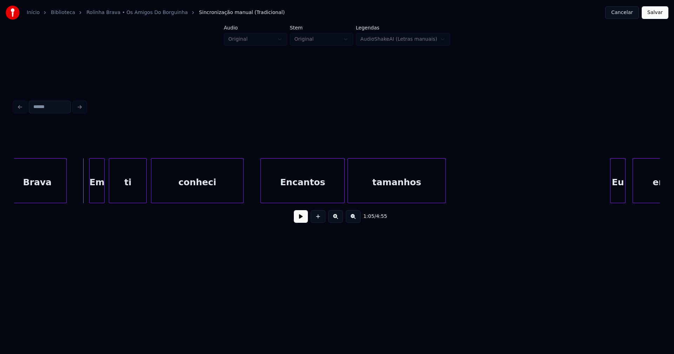
click at [303, 220] on button at bounding box center [301, 216] width 14 height 13
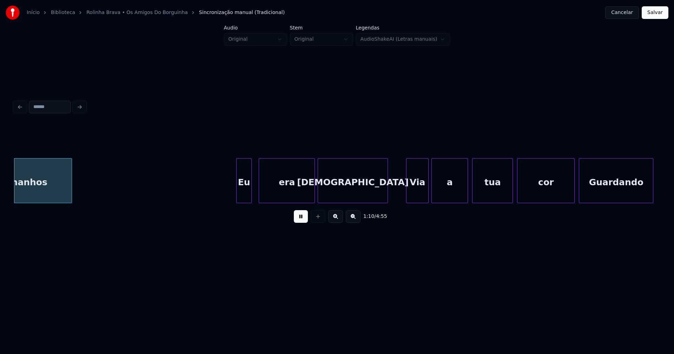
scroll to position [0, 4931]
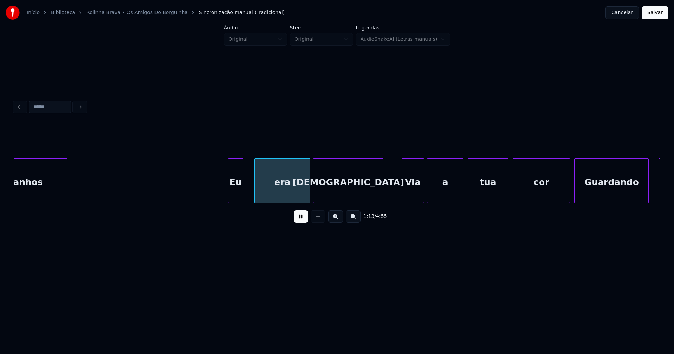
click at [235, 195] on div "Eu" at bounding box center [235, 183] width 15 height 48
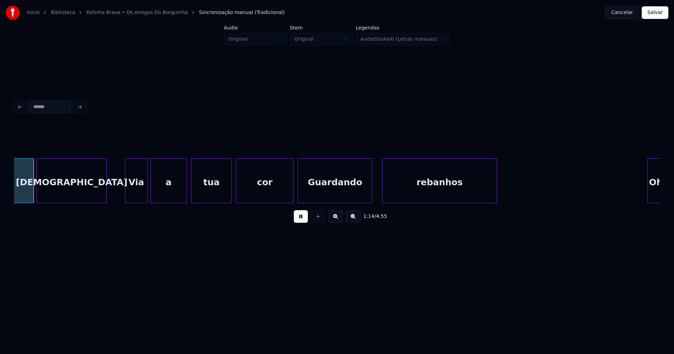
scroll to position [0, 5220]
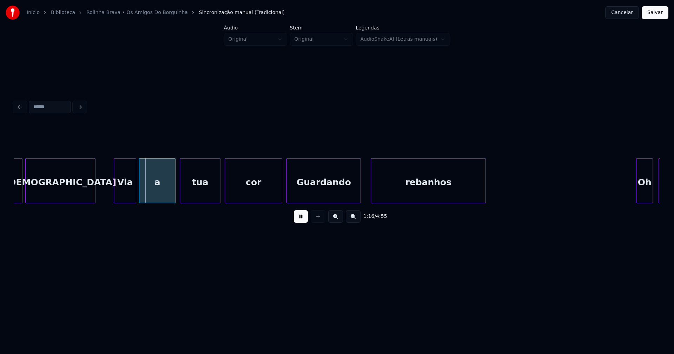
click at [124, 192] on div "Via" at bounding box center [125, 183] width 22 height 48
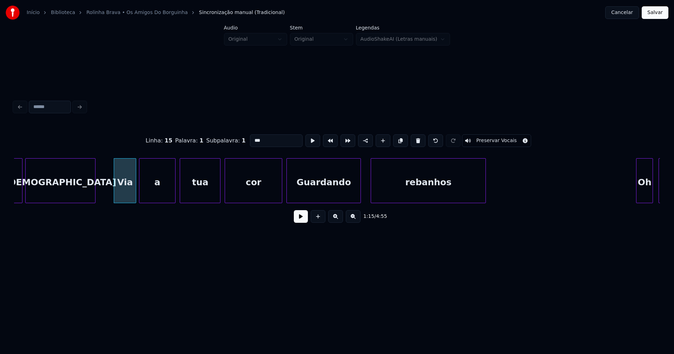
click at [305, 218] on button at bounding box center [301, 216] width 14 height 13
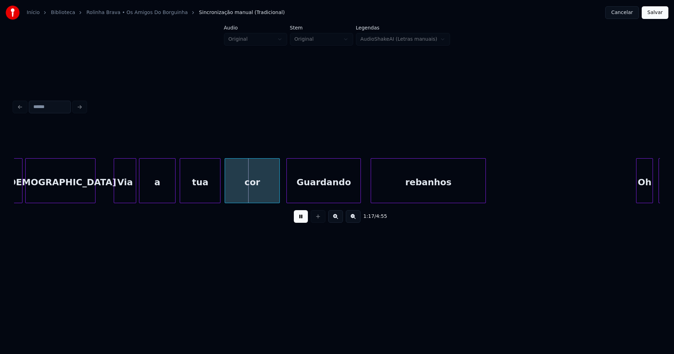
click at [279, 197] on div at bounding box center [278, 181] width 2 height 44
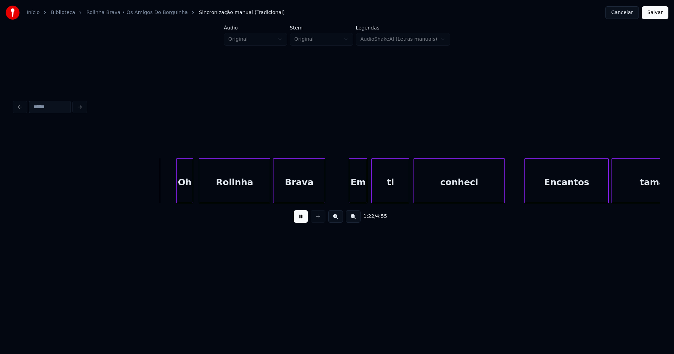
scroll to position [0, 5726]
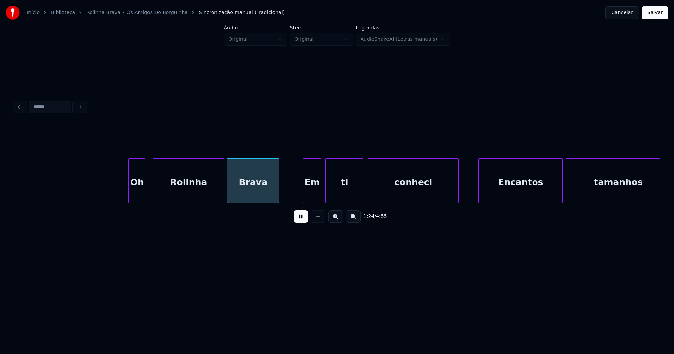
click at [137, 195] on div "Oh" at bounding box center [137, 183] width 16 height 48
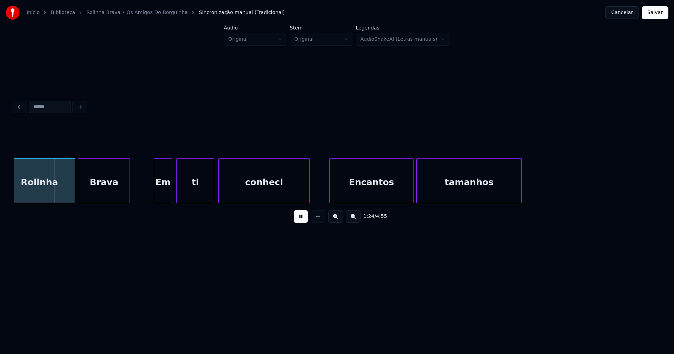
scroll to position [0, 5887]
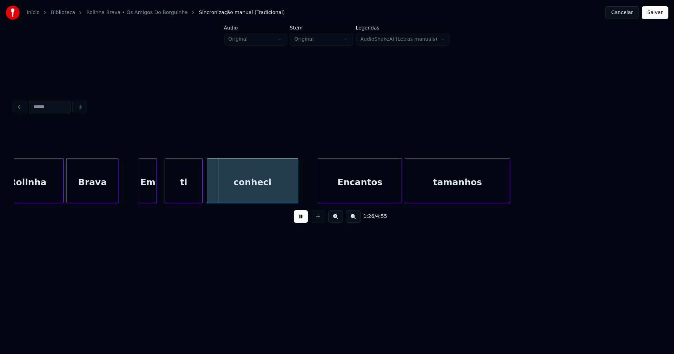
click at [150, 197] on div "Em" at bounding box center [148, 183] width 18 height 48
click at [341, 194] on div "Encantos" at bounding box center [357, 183] width 84 height 48
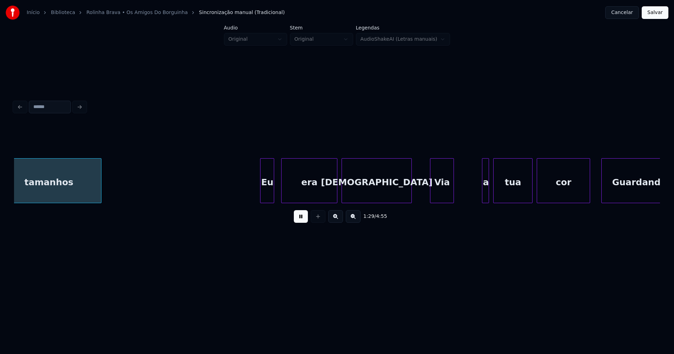
scroll to position [0, 6301]
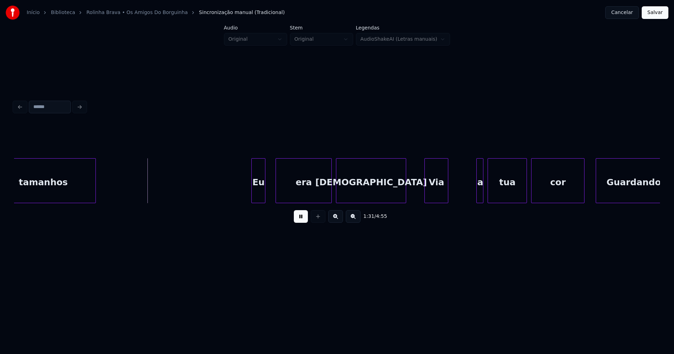
click at [259, 199] on div "Eu" at bounding box center [258, 183] width 13 height 48
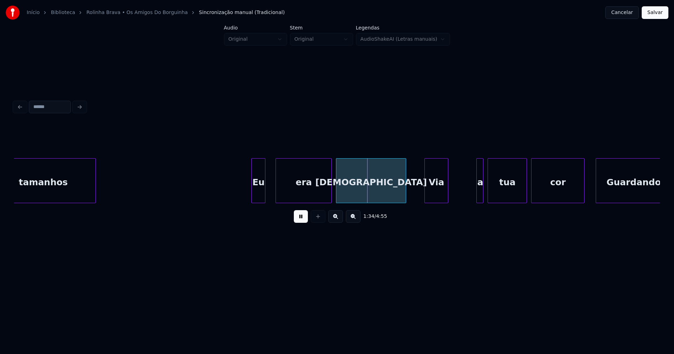
scroll to position [0, 6335]
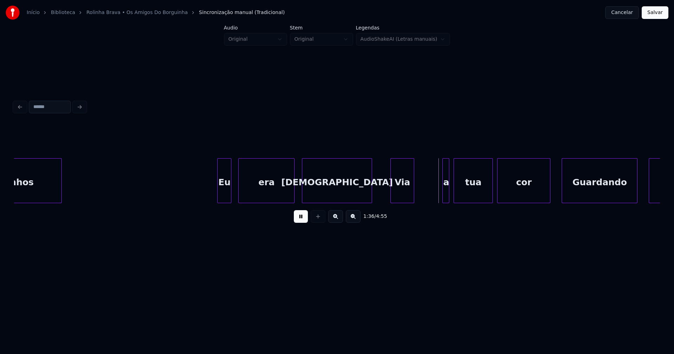
click at [264, 194] on div "era" at bounding box center [266, 183] width 55 height 48
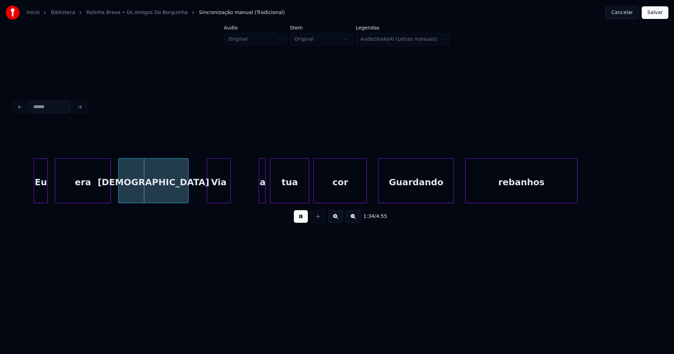
scroll to position [0, 6542]
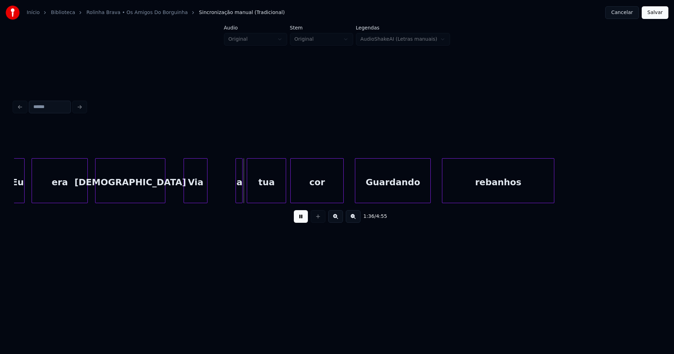
click at [191, 196] on div "Via" at bounding box center [195, 183] width 23 height 48
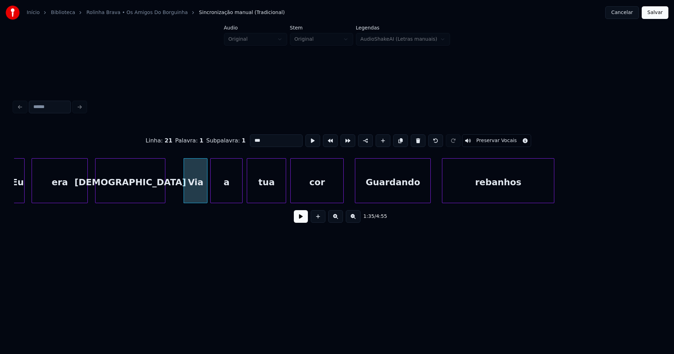
click at [211, 202] on div "Eu era pastor Via a tua cor Guardando rebanhos" at bounding box center [337, 180] width 646 height 45
click at [303, 218] on button at bounding box center [301, 216] width 14 height 13
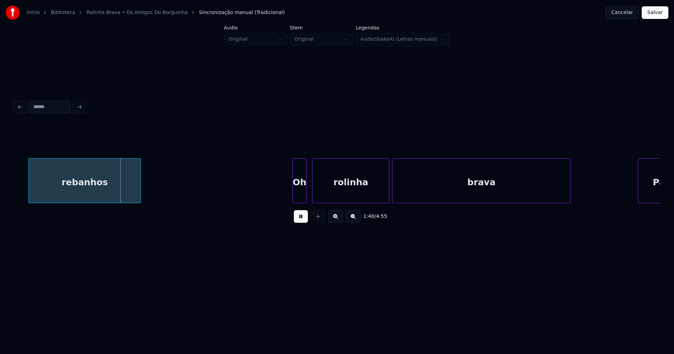
scroll to position [0, 7071]
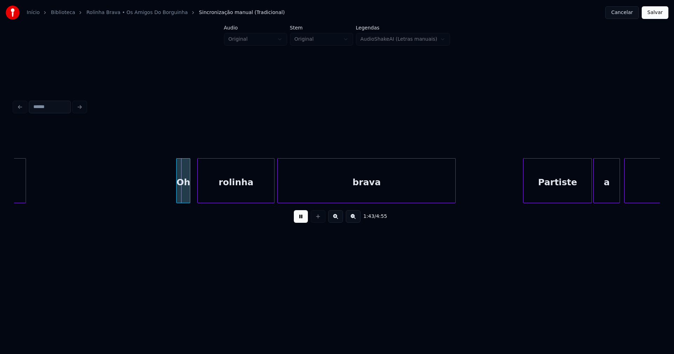
click at [184, 193] on div "Oh" at bounding box center [183, 183] width 13 height 48
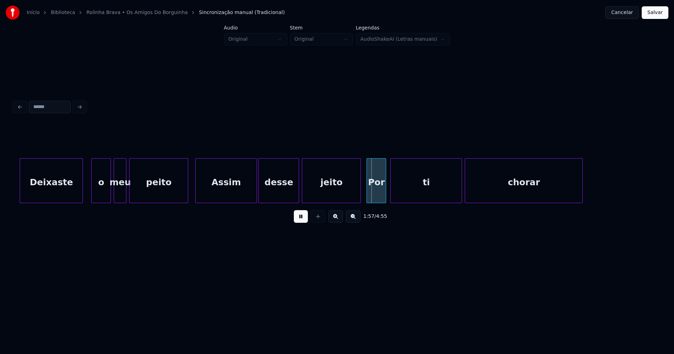
scroll to position [0, 7944]
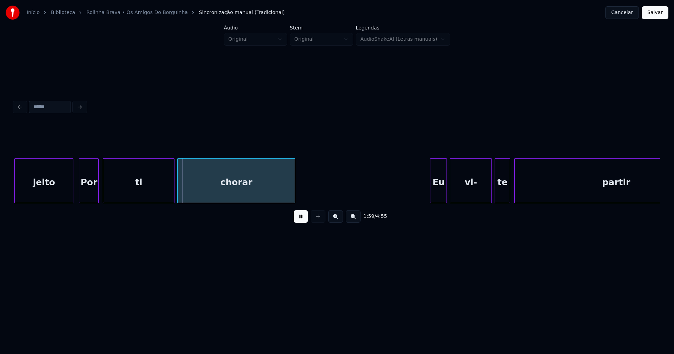
scroll to position [0, 8220]
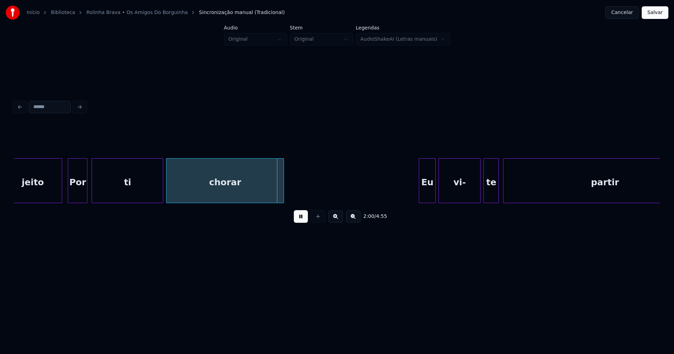
click at [297, 219] on button at bounding box center [301, 216] width 14 height 13
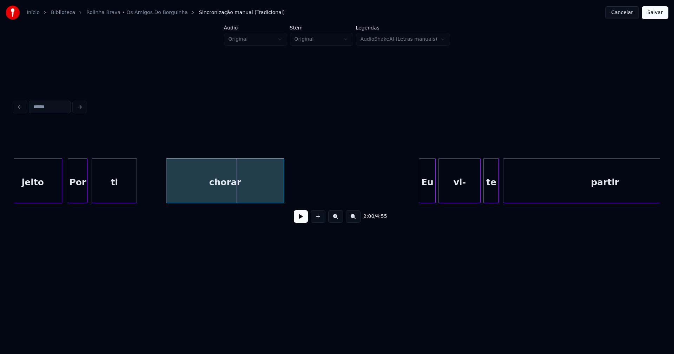
click at [135, 198] on div at bounding box center [136, 181] width 2 height 44
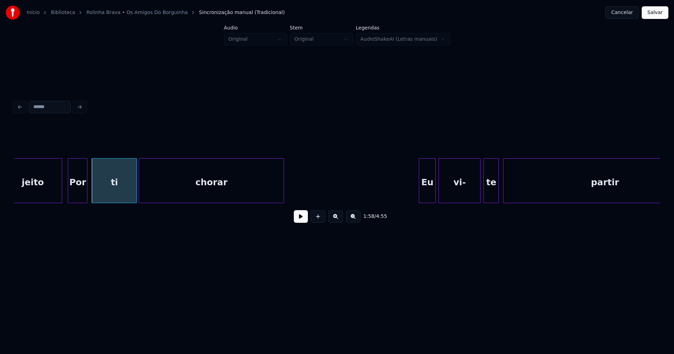
click at [140, 198] on div at bounding box center [140, 181] width 2 height 44
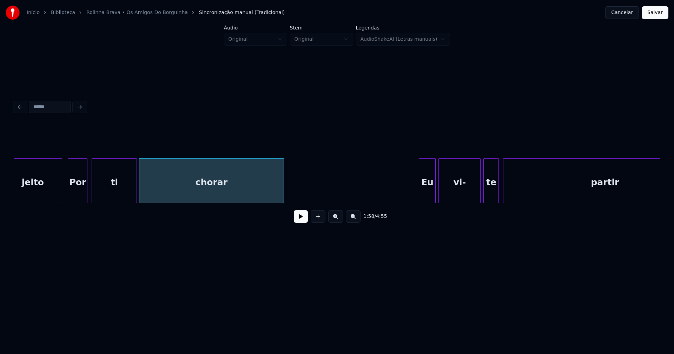
click at [150, 190] on div "chorar" at bounding box center [211, 183] width 145 height 48
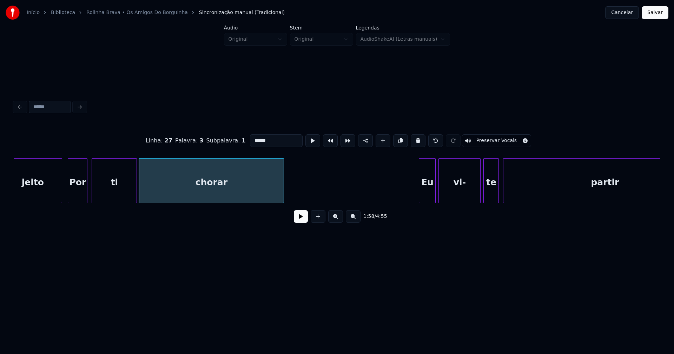
click at [250, 138] on input "******" at bounding box center [276, 141] width 53 height 13
type input "********"
click at [300, 221] on button at bounding box center [301, 216] width 14 height 13
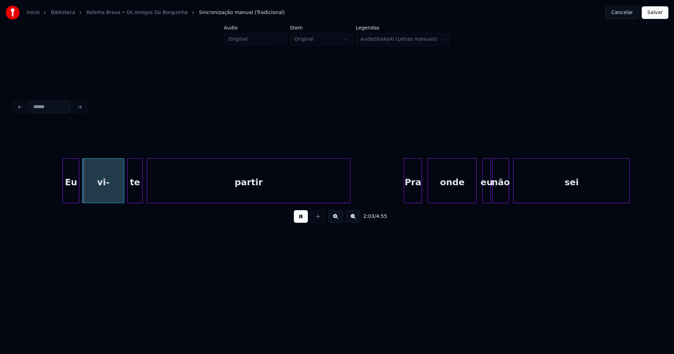
scroll to position [0, 8588]
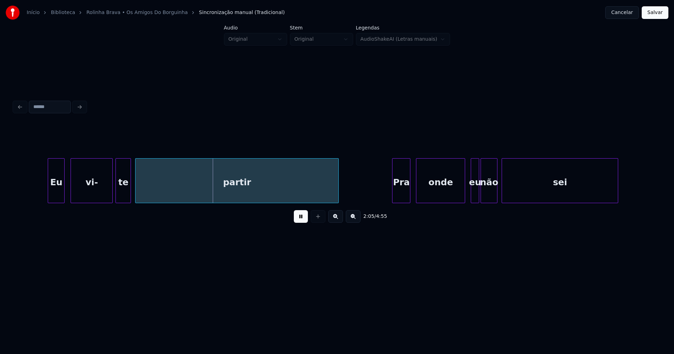
click at [58, 193] on div "Eu" at bounding box center [56, 183] width 16 height 48
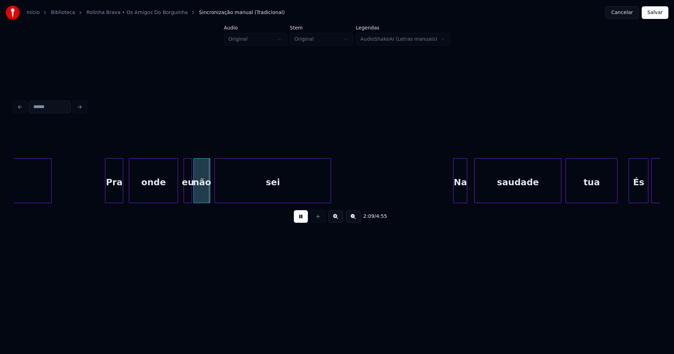
scroll to position [0, 8887]
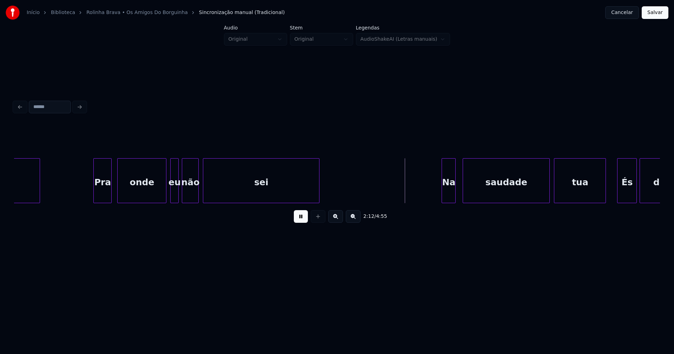
click at [175, 195] on div "eu" at bounding box center [175, 183] width 8 height 48
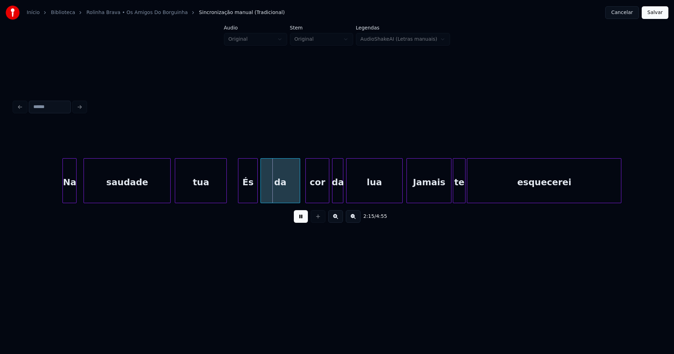
scroll to position [0, 9405]
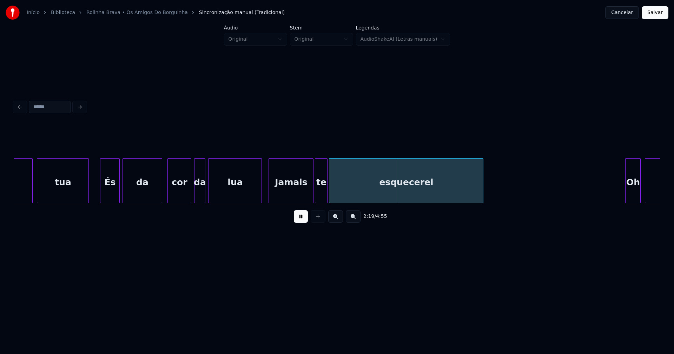
click at [261, 195] on div at bounding box center [261, 181] width 2 height 44
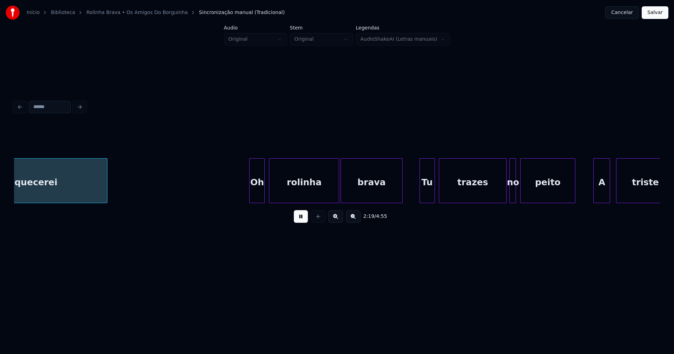
scroll to position [0, 9793]
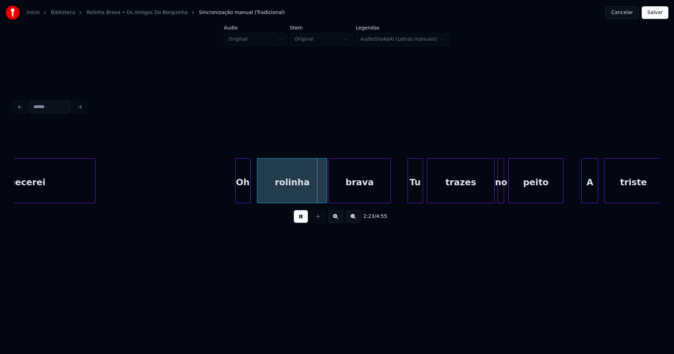
click at [242, 195] on div "Oh" at bounding box center [243, 183] width 15 height 48
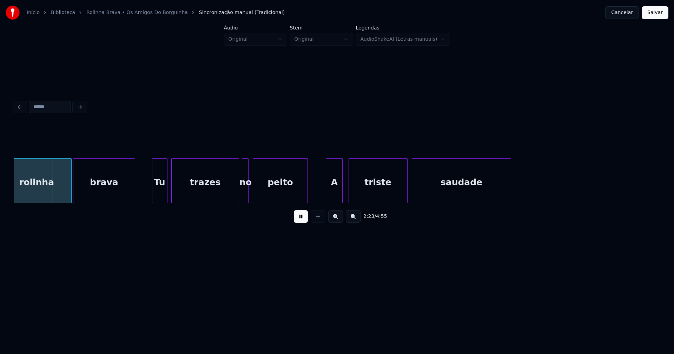
scroll to position [0, 10083]
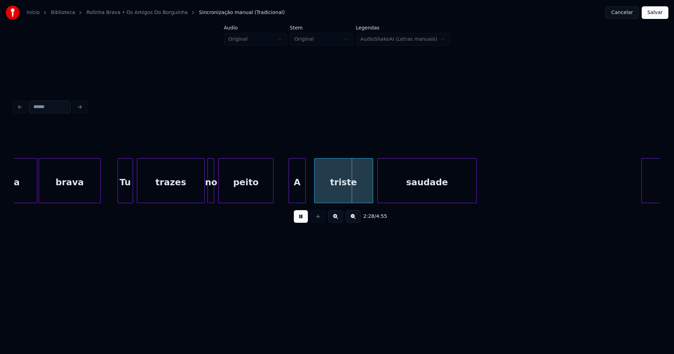
click at [297, 197] on div "A" at bounding box center [297, 183] width 16 height 48
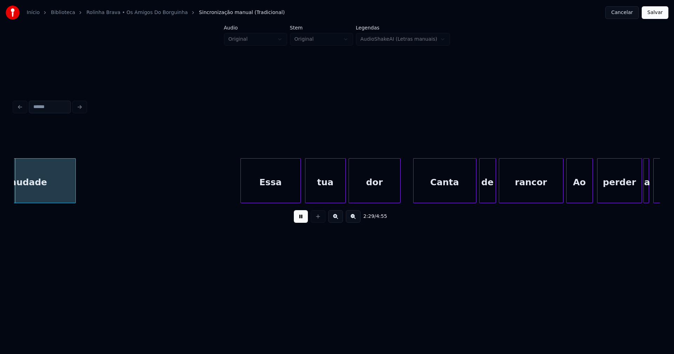
scroll to position [0, 10485]
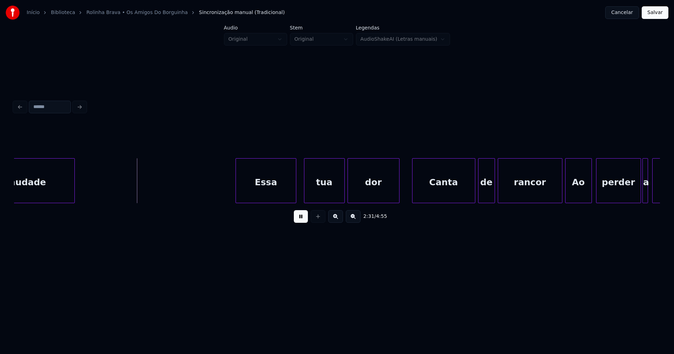
click at [266, 201] on div "Essa tua dor Canta de rancor Ao perder a liberdade saudade" at bounding box center [337, 180] width 646 height 45
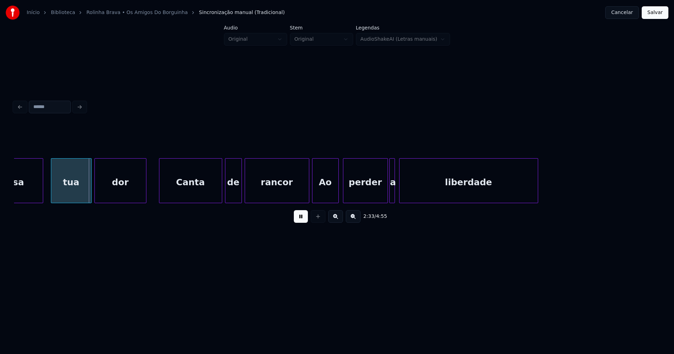
scroll to position [0, 10750]
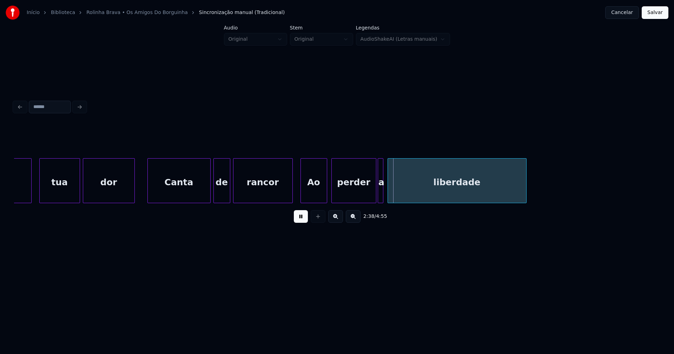
click at [292, 199] on div at bounding box center [291, 181] width 2 height 44
click at [385, 194] on div at bounding box center [385, 181] width 2 height 44
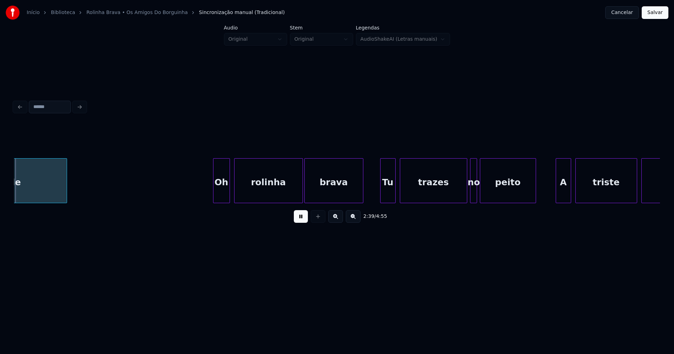
scroll to position [0, 11211]
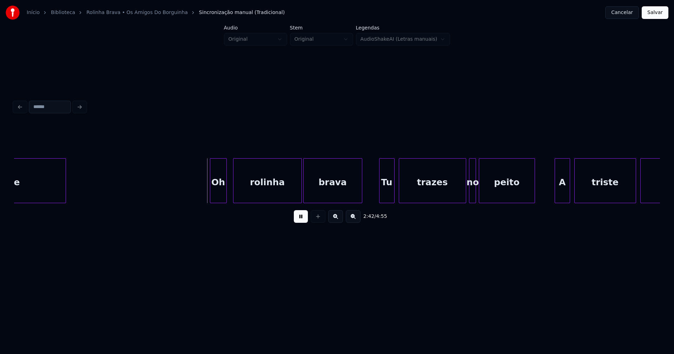
click at [220, 195] on div "Oh" at bounding box center [218, 183] width 16 height 48
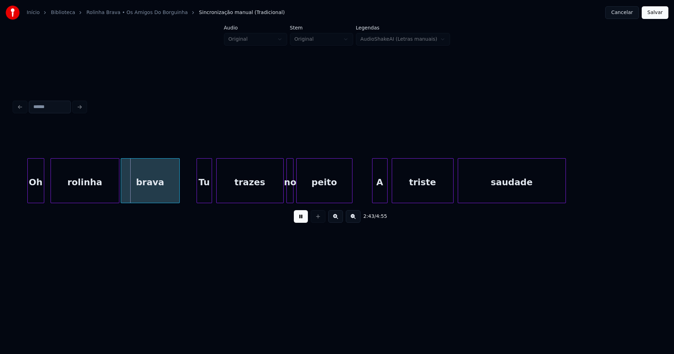
scroll to position [0, 11428]
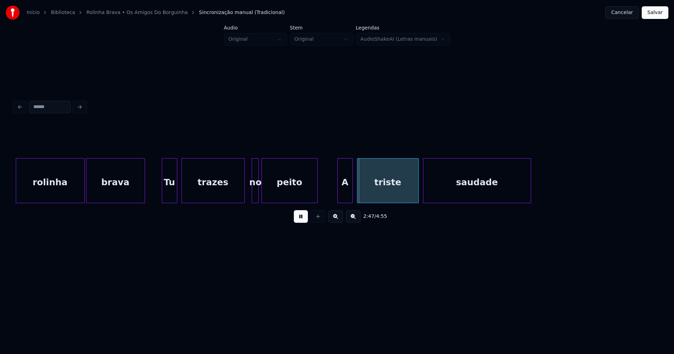
click at [243, 198] on div at bounding box center [243, 181] width 2 height 44
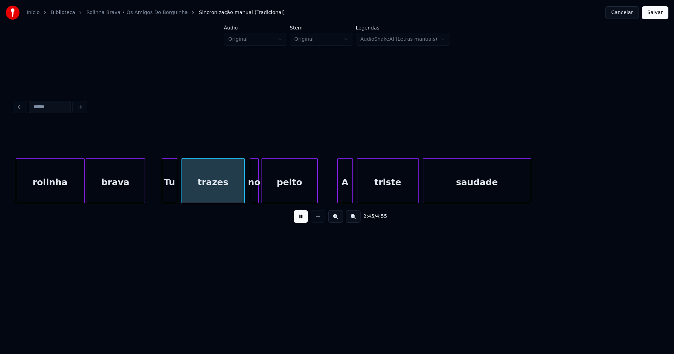
click at [251, 195] on div at bounding box center [251, 181] width 2 height 44
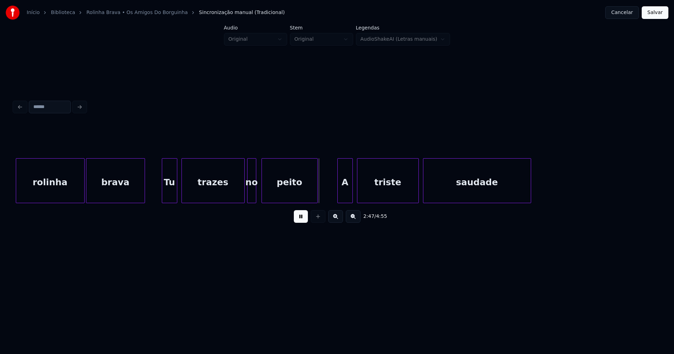
click at [252, 196] on div "no" at bounding box center [252, 183] width 8 height 48
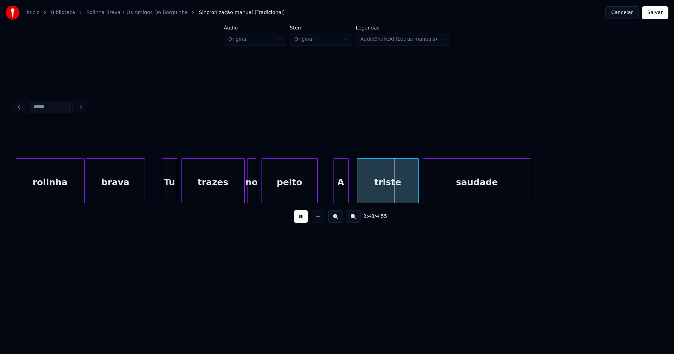
click at [341, 198] on div "A" at bounding box center [341, 183] width 15 height 48
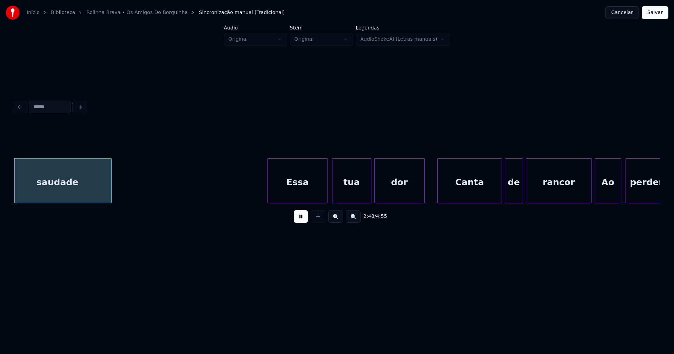
scroll to position [0, 11852]
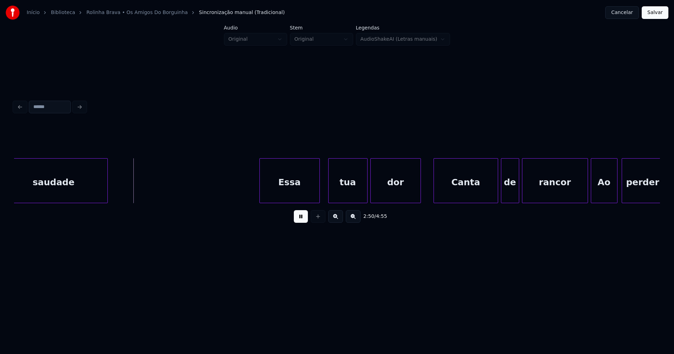
click at [288, 193] on div "Essa" at bounding box center [290, 183] width 60 height 48
drag, startPoint x: 393, startPoint y: 207, endPoint x: 401, endPoint y: 206, distance: 8.5
click at [401, 206] on div "2:53 / 4:55" at bounding box center [337, 176] width 646 height 107
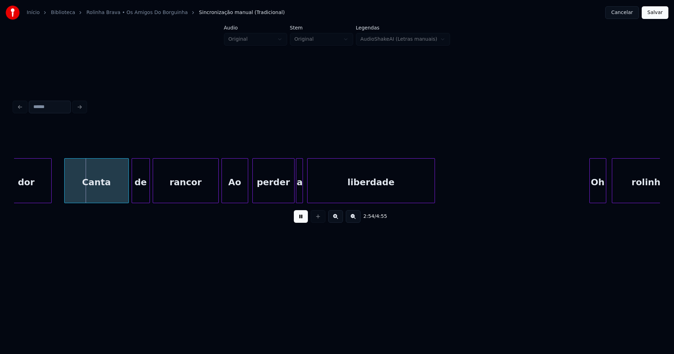
scroll to position [0, 12233]
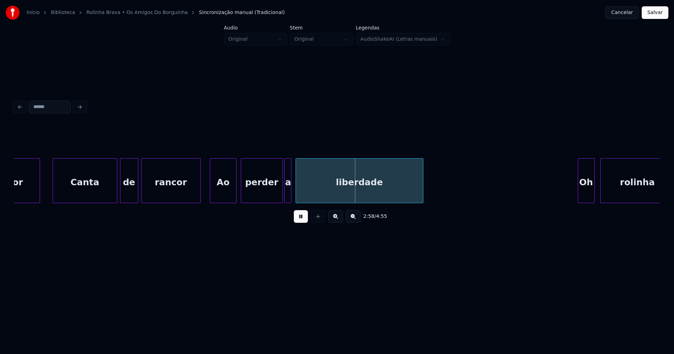
click at [198, 197] on div at bounding box center [199, 181] width 2 height 44
click at [215, 195] on div "Ao" at bounding box center [220, 183] width 26 height 48
click at [277, 197] on div at bounding box center [277, 181] width 2 height 44
click at [281, 198] on div at bounding box center [282, 181] width 2 height 44
click at [293, 196] on div at bounding box center [293, 181] width 2 height 44
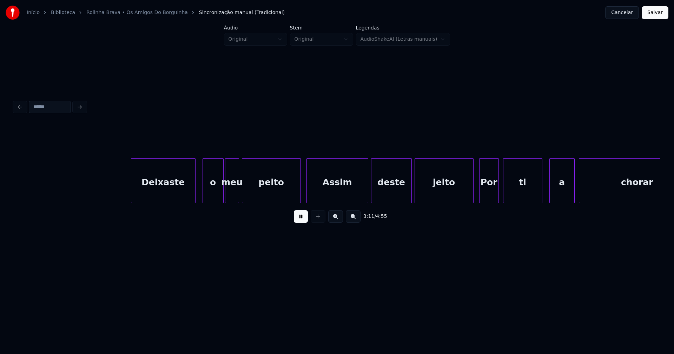
scroll to position [0, 13382]
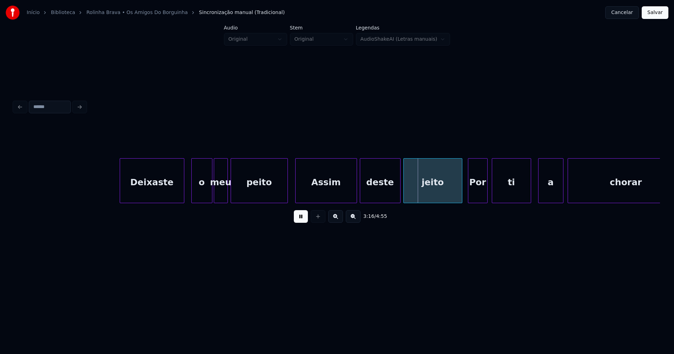
click at [287, 192] on div at bounding box center [287, 181] width 2 height 44
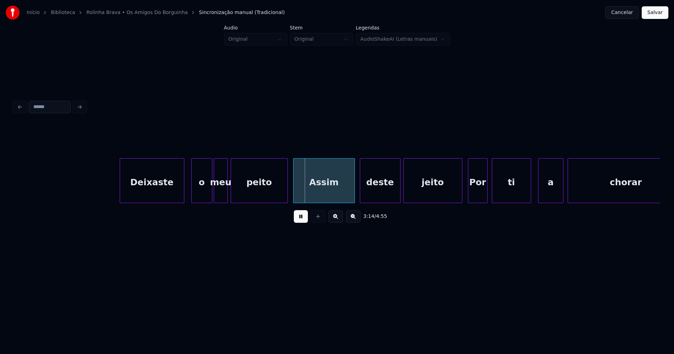
click at [297, 192] on div "Assim" at bounding box center [324, 183] width 61 height 48
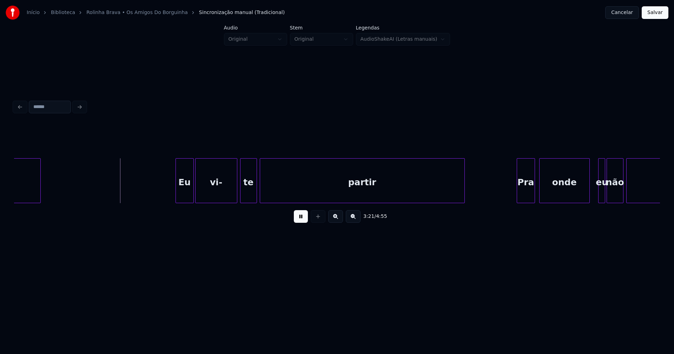
scroll to position [0, 14038]
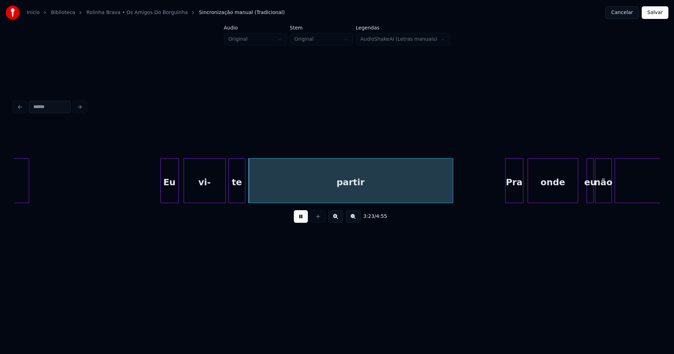
click at [171, 191] on div "Eu" at bounding box center [170, 183] width 18 height 48
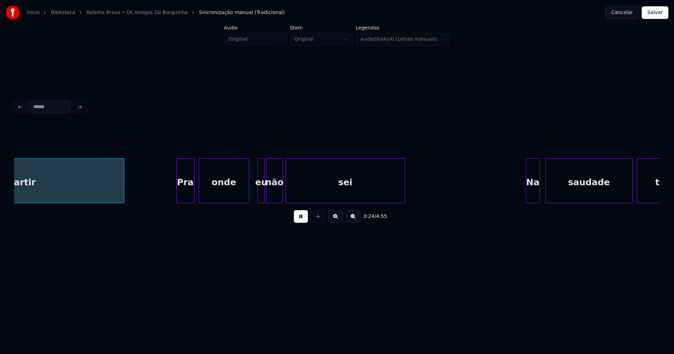
scroll to position [0, 14370]
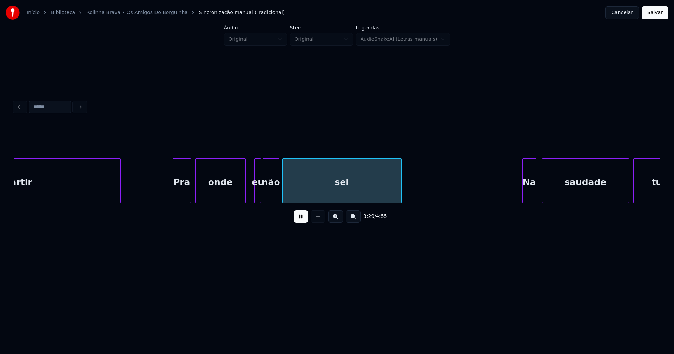
click at [238, 194] on div at bounding box center [238, 181] width 2 height 44
click at [243, 197] on div at bounding box center [244, 181] width 2 height 44
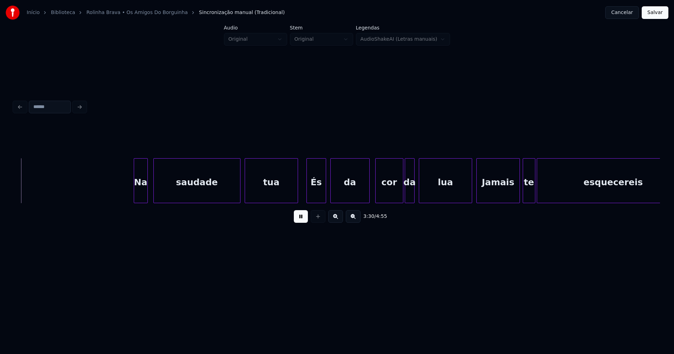
scroll to position [0, 14764]
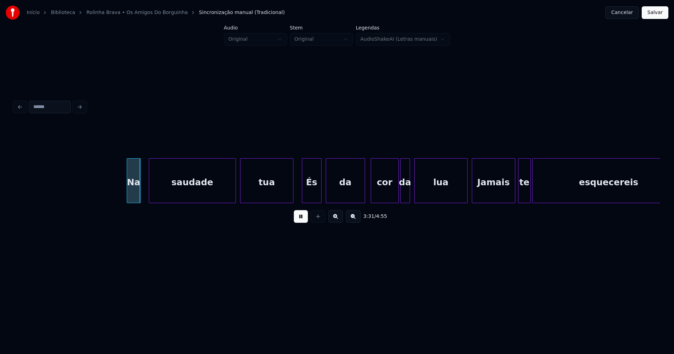
click at [134, 193] on div "Na" at bounding box center [133, 183] width 13 height 48
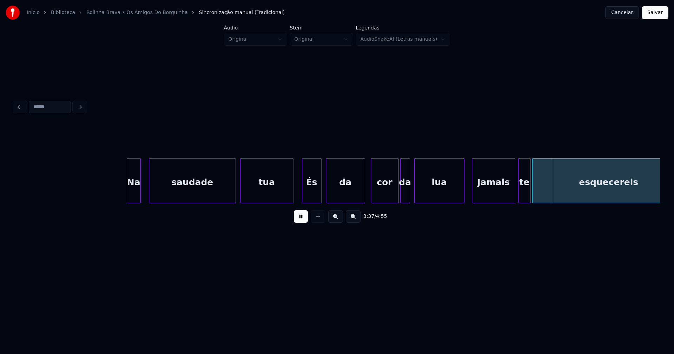
click at [464, 195] on div at bounding box center [463, 181] width 2 height 44
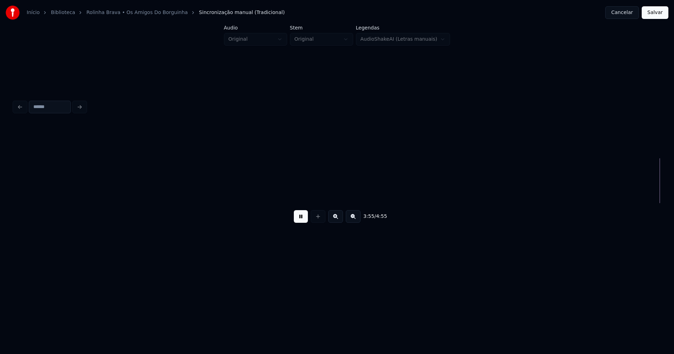
scroll to position [0, 16562]
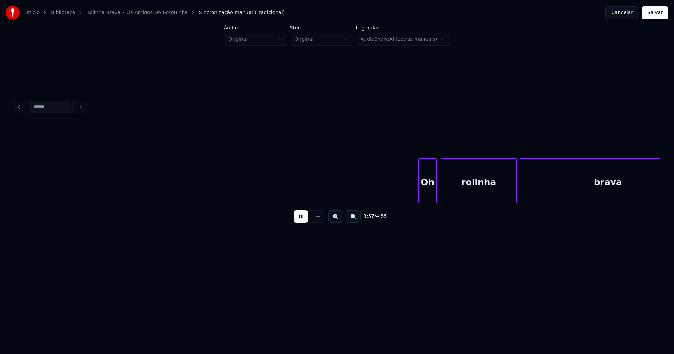
click at [429, 191] on div "Oh" at bounding box center [428, 183] width 18 height 48
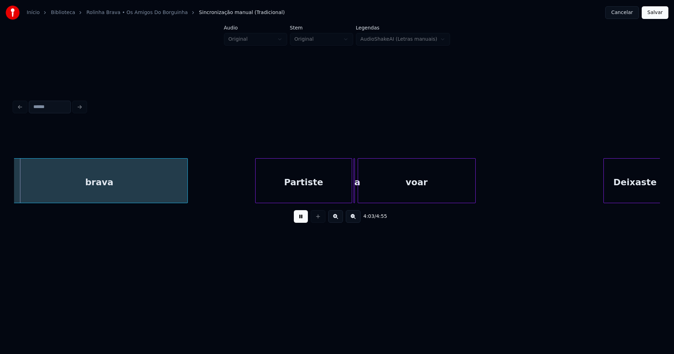
scroll to position [0, 17072]
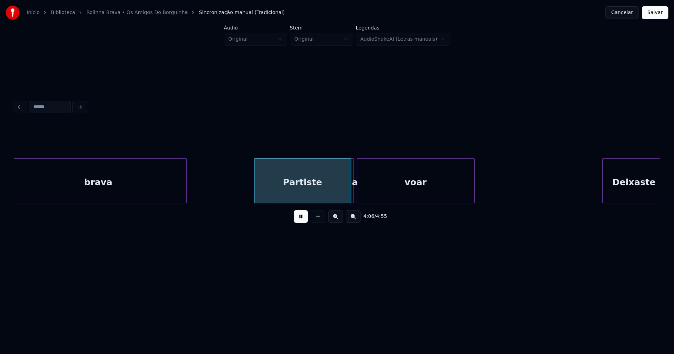
click at [353, 200] on div "a" at bounding box center [352, 180] width 3 height 45
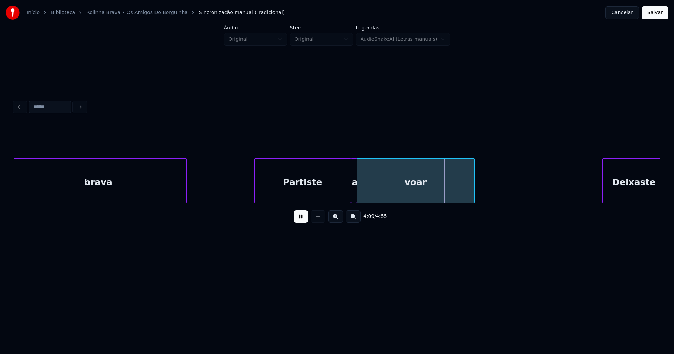
click at [356, 198] on div at bounding box center [356, 181] width 2 height 44
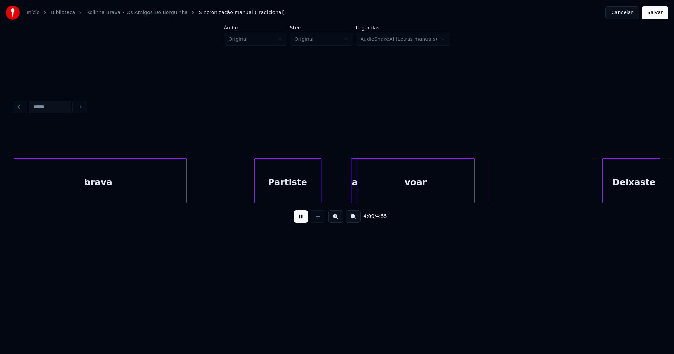
click at [319, 198] on div at bounding box center [320, 181] width 2 height 44
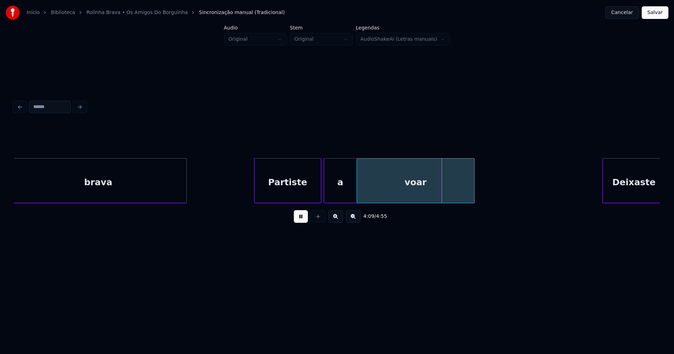
click at [324, 195] on div at bounding box center [325, 181] width 2 height 44
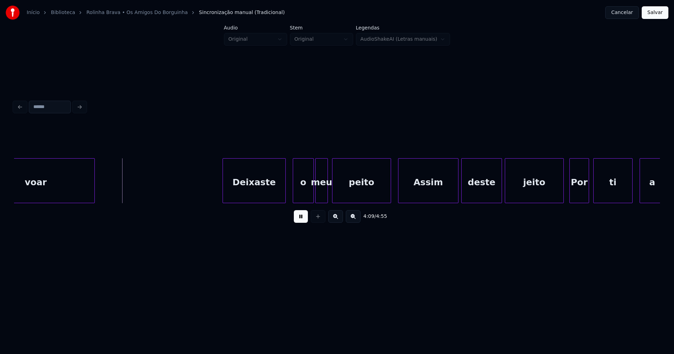
scroll to position [0, 17533]
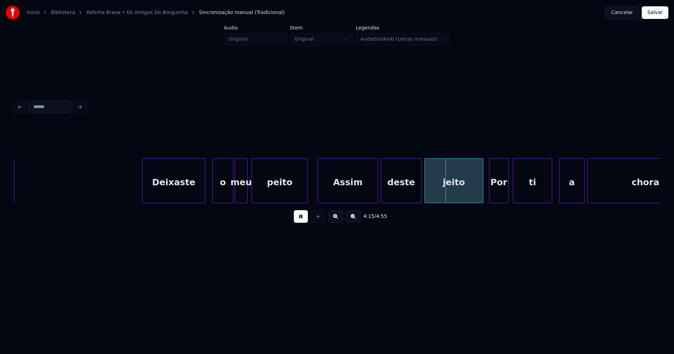
click at [306, 196] on div at bounding box center [307, 181] width 2 height 44
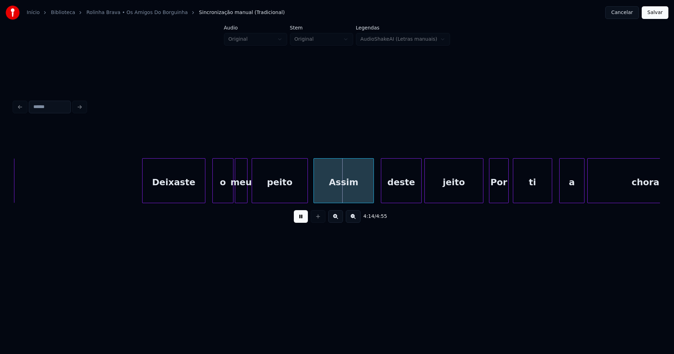
click at [330, 198] on div "Assim" at bounding box center [344, 183] width 60 height 48
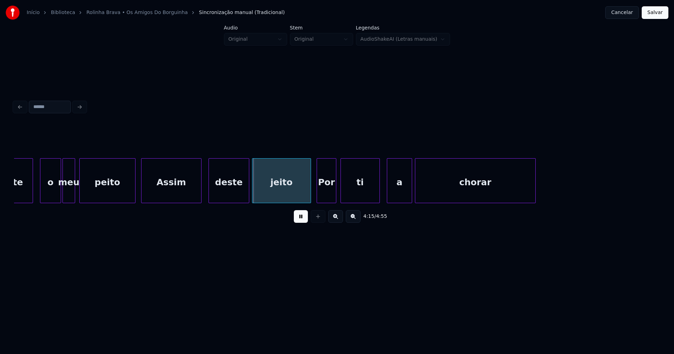
scroll to position [0, 17728]
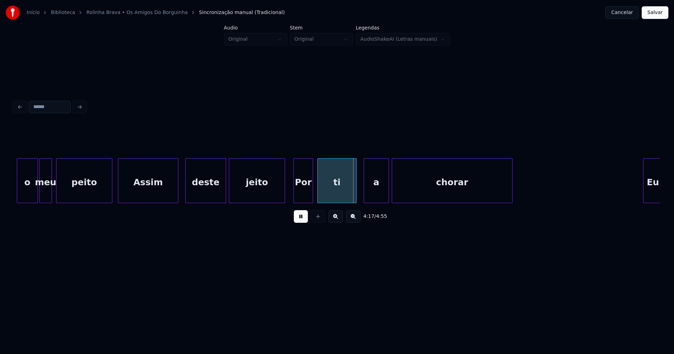
click at [284, 192] on div at bounding box center [284, 181] width 2 height 44
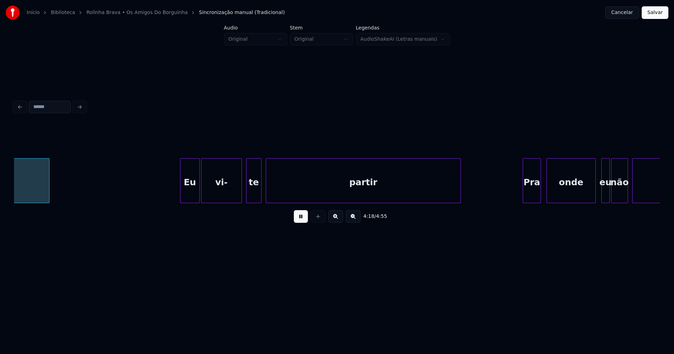
scroll to position [0, 18199]
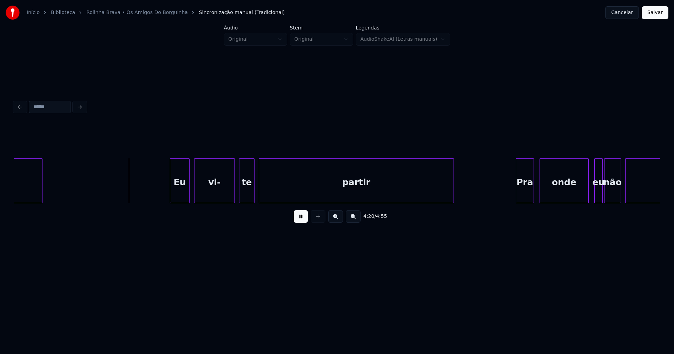
click at [183, 196] on div "Eu" at bounding box center [179, 183] width 19 height 48
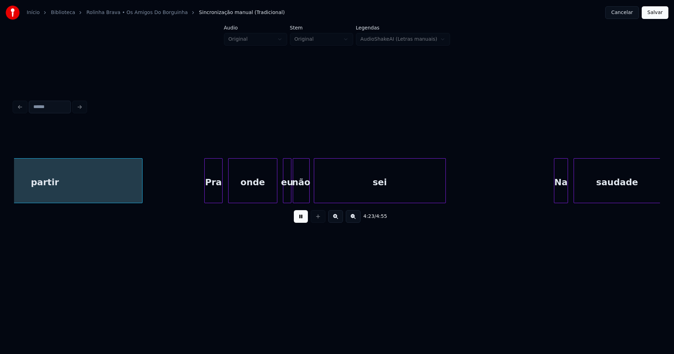
scroll to position [0, 18514]
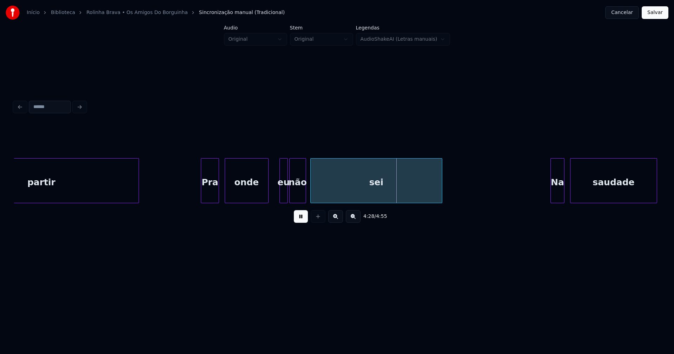
click at [267, 196] on div at bounding box center [267, 181] width 2 height 44
click at [273, 196] on div at bounding box center [273, 181] width 2 height 44
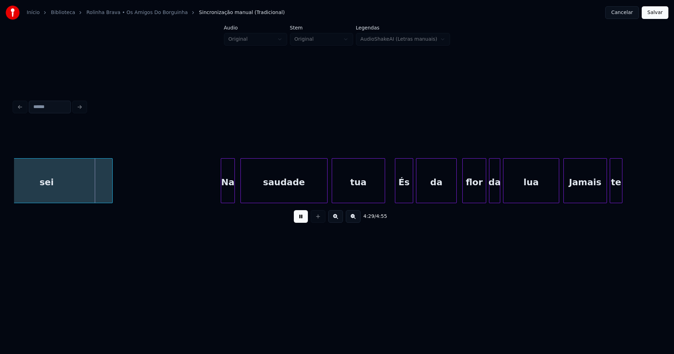
scroll to position [0, 18855]
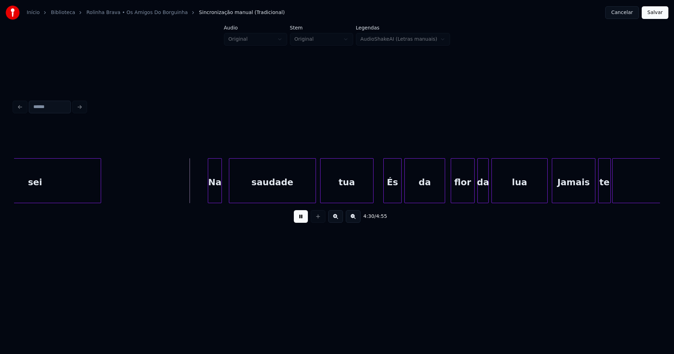
click at [216, 191] on div "Na" at bounding box center [214, 183] width 13 height 48
click at [388, 194] on div "És" at bounding box center [391, 183] width 18 height 48
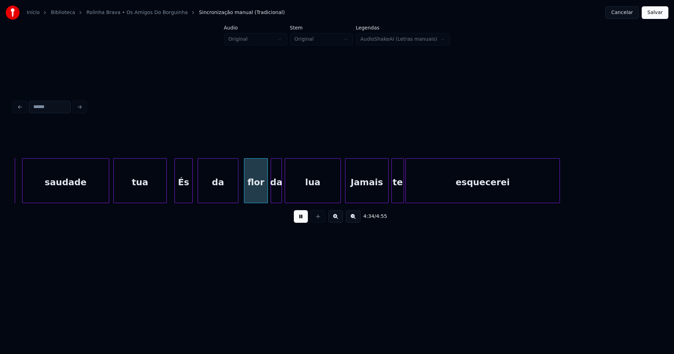
scroll to position [0, 19074]
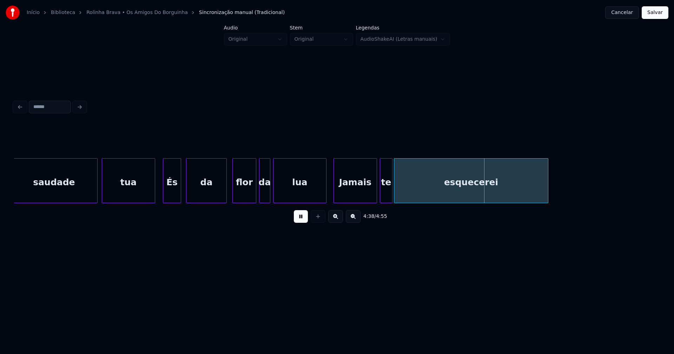
click at [326, 194] on div at bounding box center [325, 181] width 2 height 44
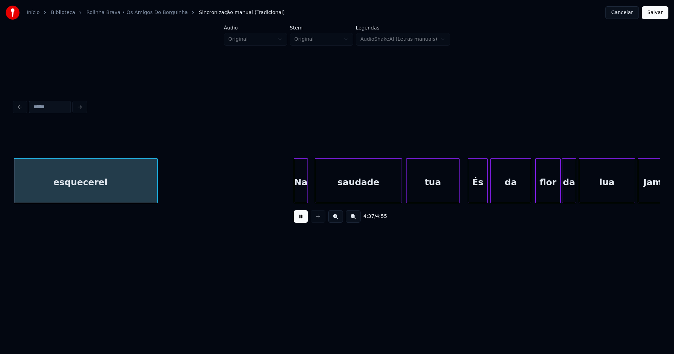
scroll to position [0, 19466]
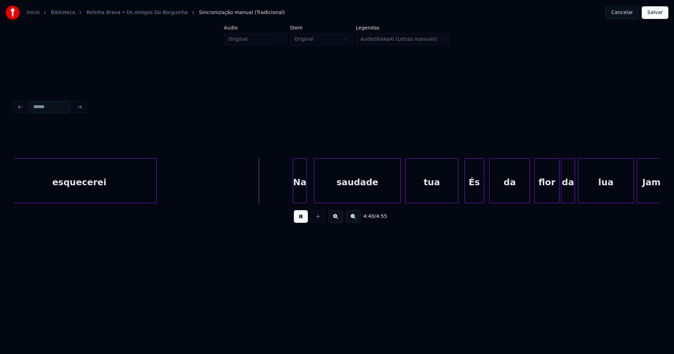
click at [477, 189] on div "És" at bounding box center [474, 183] width 19 height 48
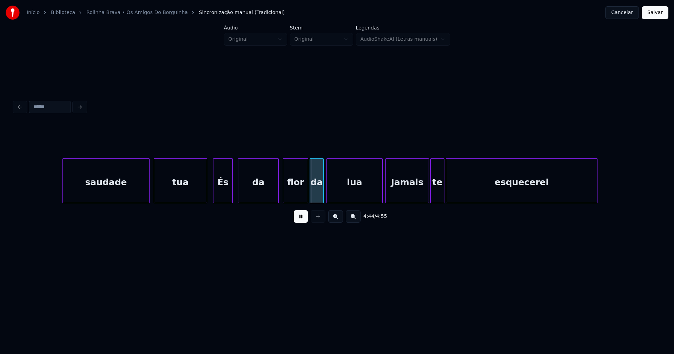
scroll to position [0, 19786]
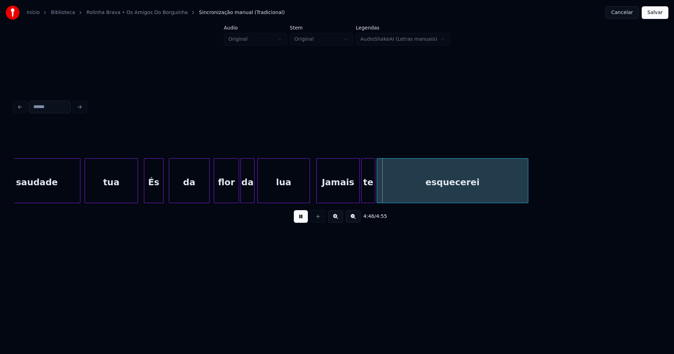
click at [308, 195] on div at bounding box center [309, 181] width 2 height 44
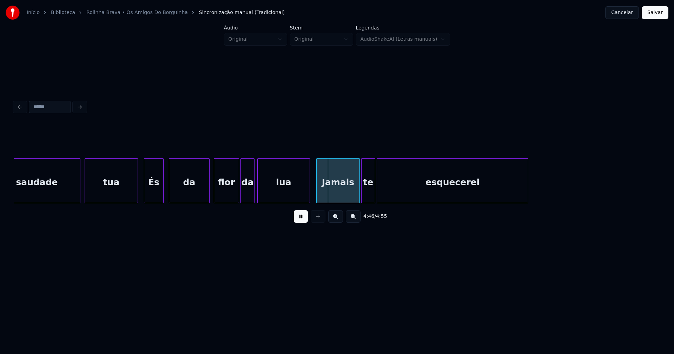
click at [656, 11] on button "Salvar" at bounding box center [655, 12] width 27 height 13
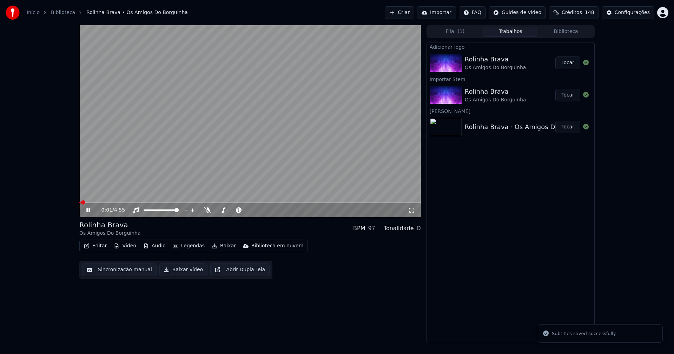
click at [553, 262] on div "Adicionar logo Rolinha Brava Os Amigos Do Borguinha Tocar Importar Stem Rolinha…" at bounding box center [511, 192] width 168 height 301
click at [387, 11] on div "Início Biblioteca Rolinha Brava • Os Amigos Do Borguinha Criar Importar FAQ Gui…" at bounding box center [337, 12] width 674 height 25
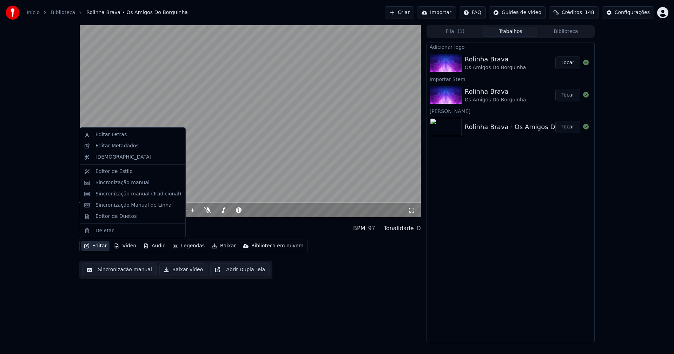
click at [100, 247] on button "Editar" at bounding box center [95, 246] width 28 height 10
click at [118, 148] on div "Editar Metadados" at bounding box center [117, 146] width 43 height 7
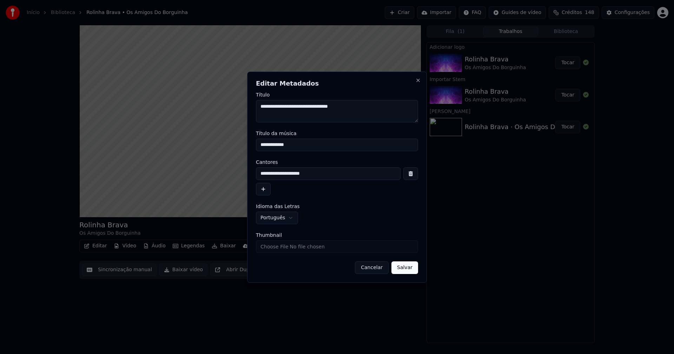
drag, startPoint x: 294, startPoint y: 144, endPoint x: 214, endPoint y: 149, distance: 80.3
click at [214, 149] on body "**********" at bounding box center [337, 177] width 674 height 354
type input "**********"
click at [279, 246] on input "Thumbnail" at bounding box center [337, 247] width 162 height 13
type input "**********"
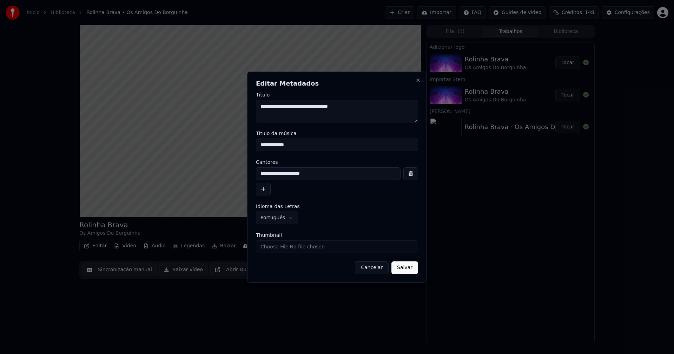
drag, startPoint x: 405, startPoint y: 269, endPoint x: 311, endPoint y: 262, distance: 94.0
click at [405, 269] on button "Salvar" at bounding box center [405, 268] width 27 height 13
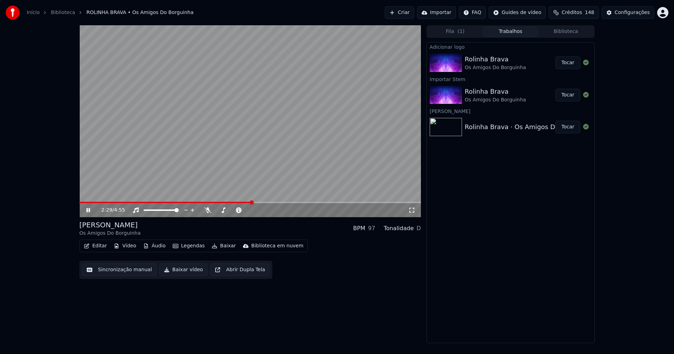
click at [413, 211] on icon at bounding box center [411, 211] width 7 height 6
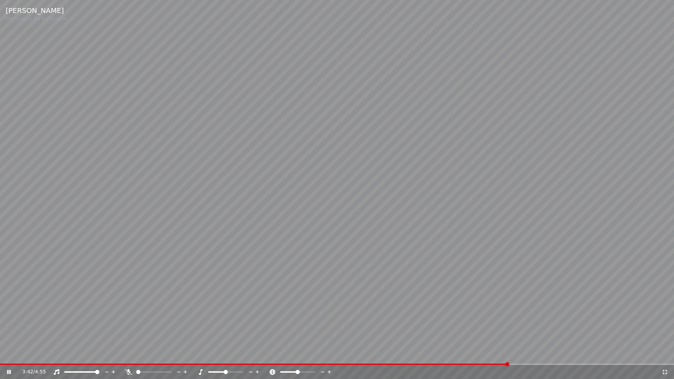
click at [664, 354] on icon at bounding box center [665, 373] width 7 height 6
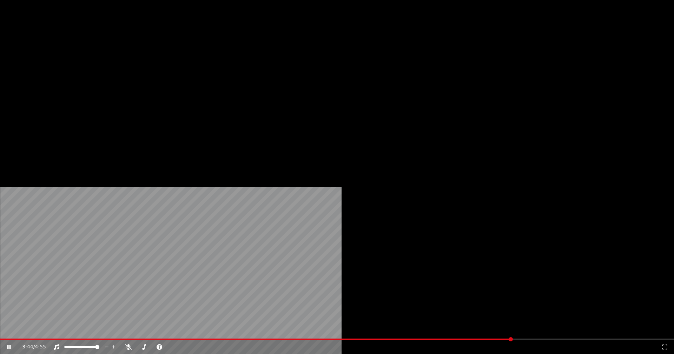
click at [102, 59] on button "Editar" at bounding box center [95, 54] width 28 height 10
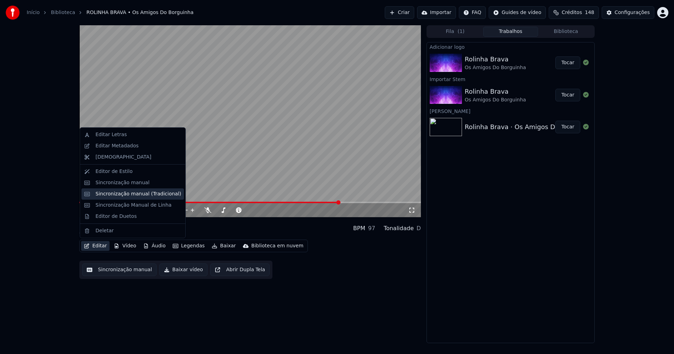
click at [130, 196] on div "Sincronização manual (Tradicional)" at bounding box center [139, 194] width 86 height 7
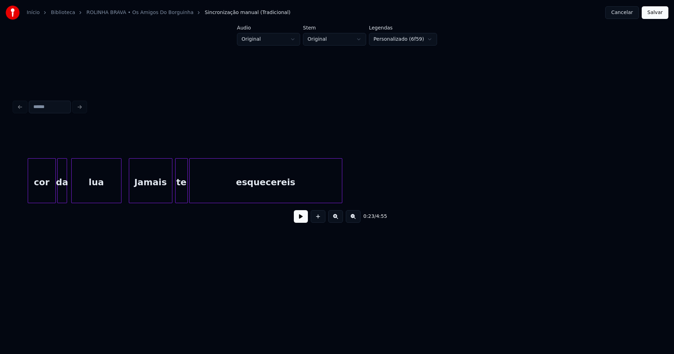
scroll to position [0, 15119]
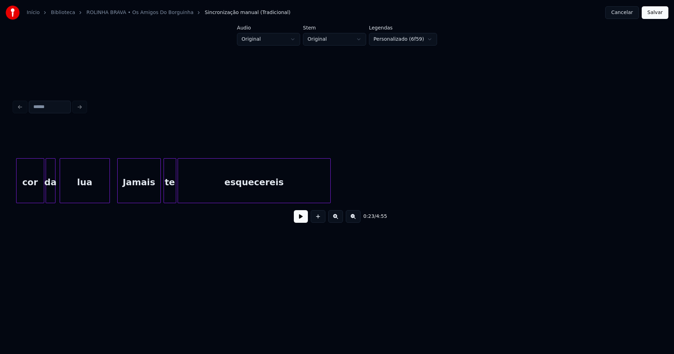
click at [275, 193] on div "esquecereis" at bounding box center [254, 183] width 152 height 48
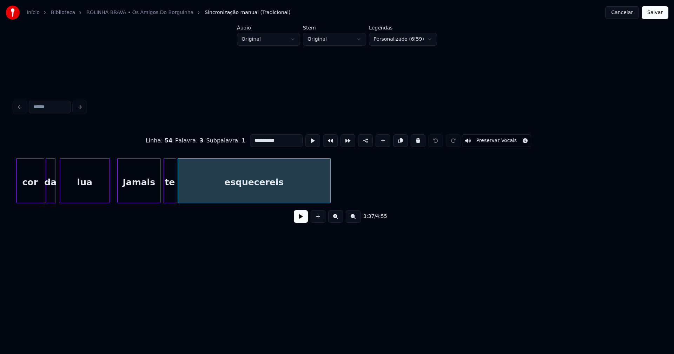
click at [278, 138] on input "**********" at bounding box center [276, 141] width 53 height 13
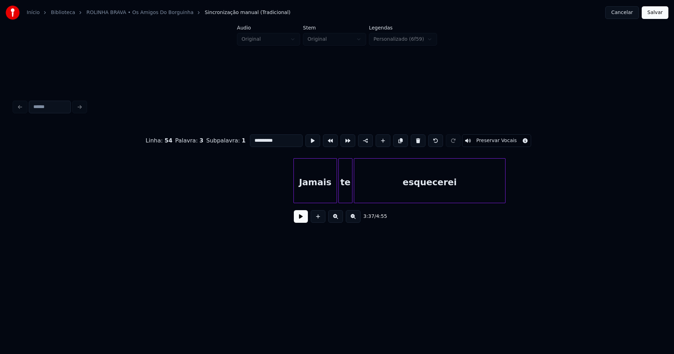
scroll to position [0, 20120]
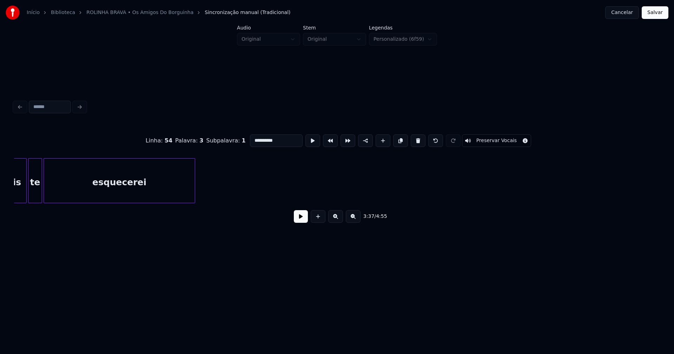
type input "**********"
click at [658, 15] on button "Salvar" at bounding box center [655, 12] width 27 height 13
